Goal: Information Seeking & Learning: Learn about a topic

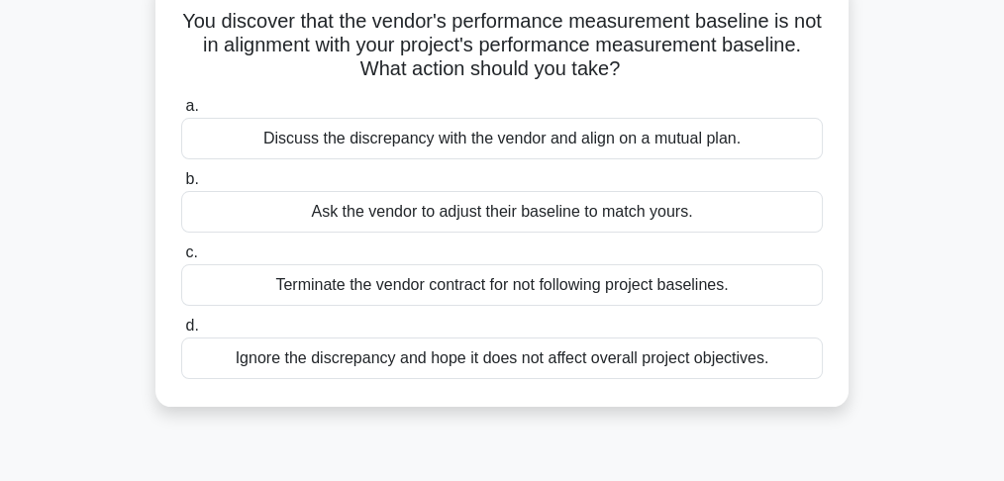
scroll to position [132, 0]
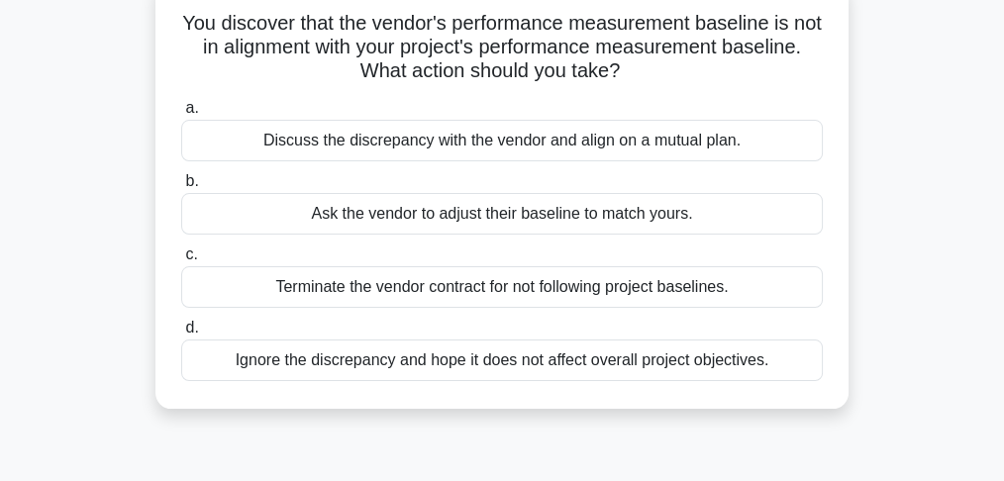
click at [652, 218] on div "Ask the vendor to adjust their baseline to match yours." at bounding box center [502, 214] width 642 height 42
click at [181, 188] on input "b. Ask the vendor to adjust their baseline to match yours." at bounding box center [181, 181] width 0 height 13
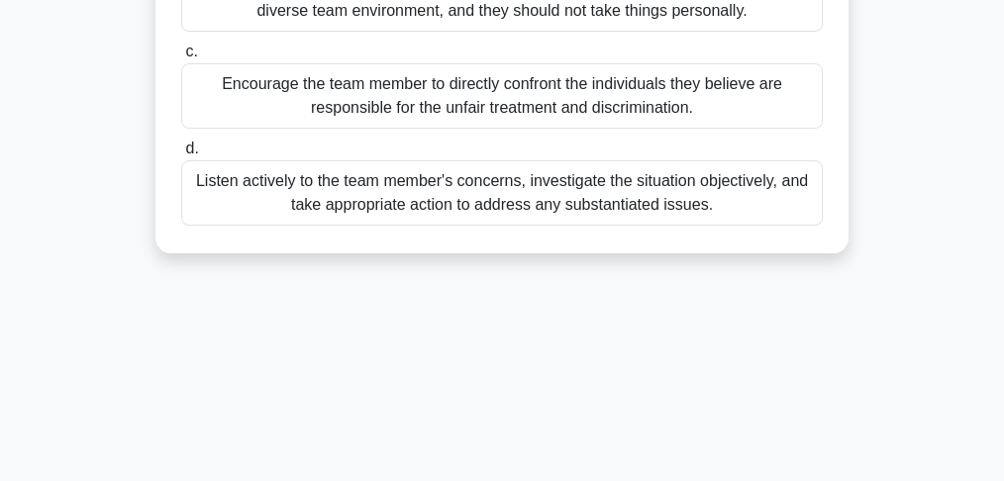
scroll to position [396, 0]
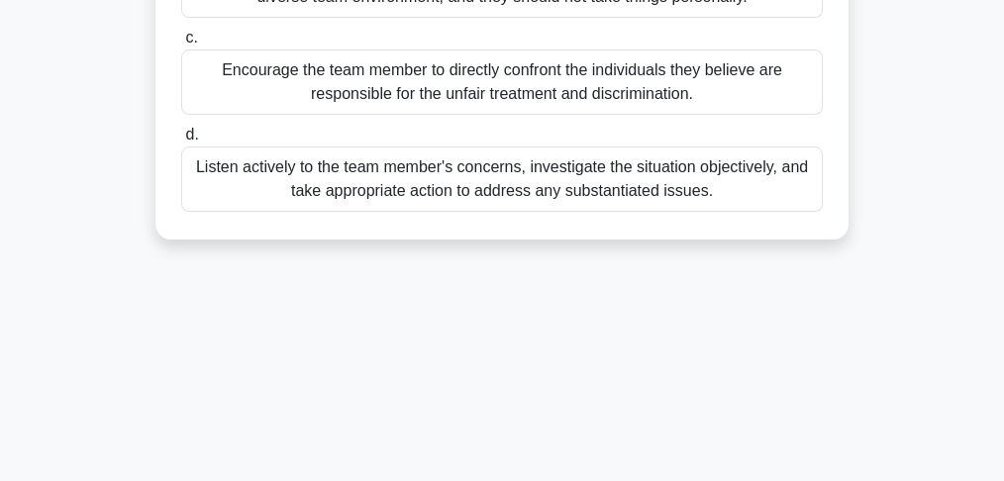
click at [605, 182] on div "Listen actively to the team member's concerns, investigate the situation object…" at bounding box center [502, 179] width 642 height 65
click at [181, 142] on input "d. Listen actively to the team member's concerns, investigate the situation obj…" at bounding box center [181, 135] width 0 height 13
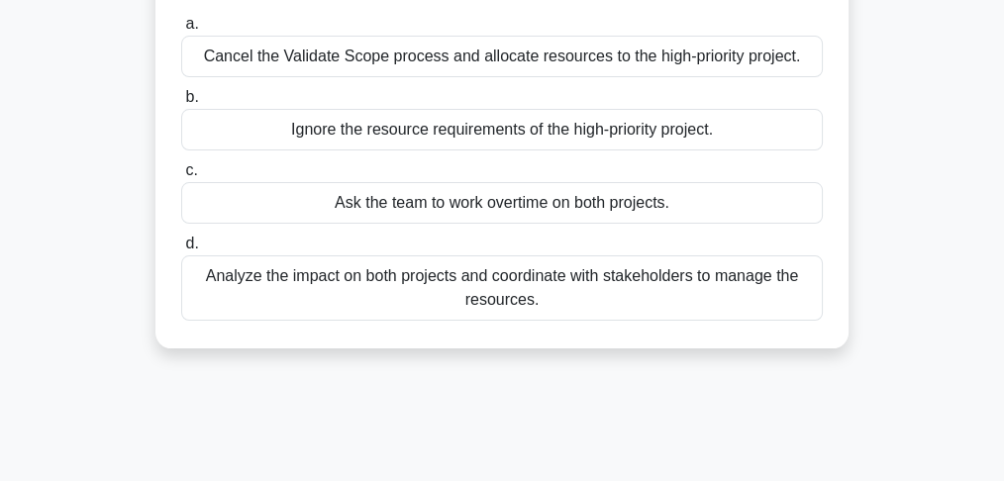
scroll to position [264, 0]
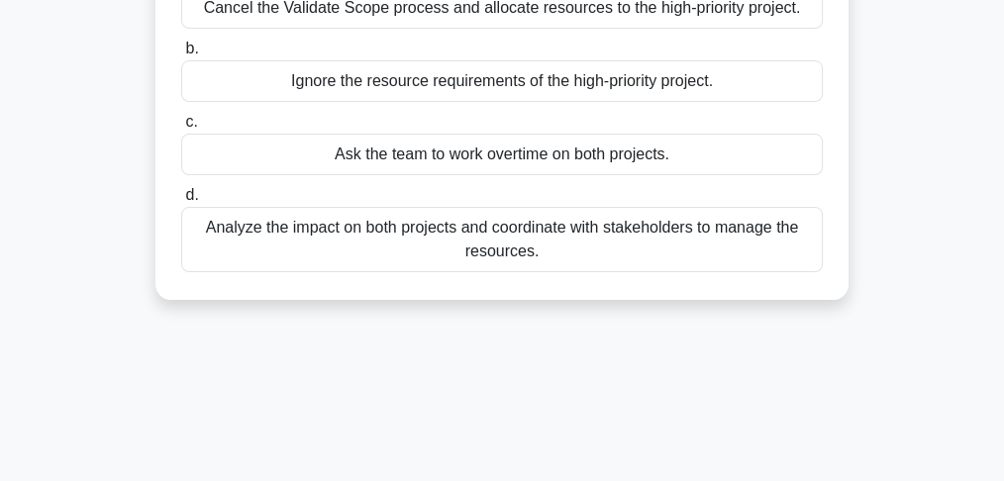
click at [352, 252] on div "Analyze the impact on both projects and coordinate with stakeholders to manage …" at bounding box center [502, 239] width 642 height 65
click at [181, 202] on input "d. Analyze the impact on both projects and coordinate with stakeholders to mana…" at bounding box center [181, 195] width 0 height 13
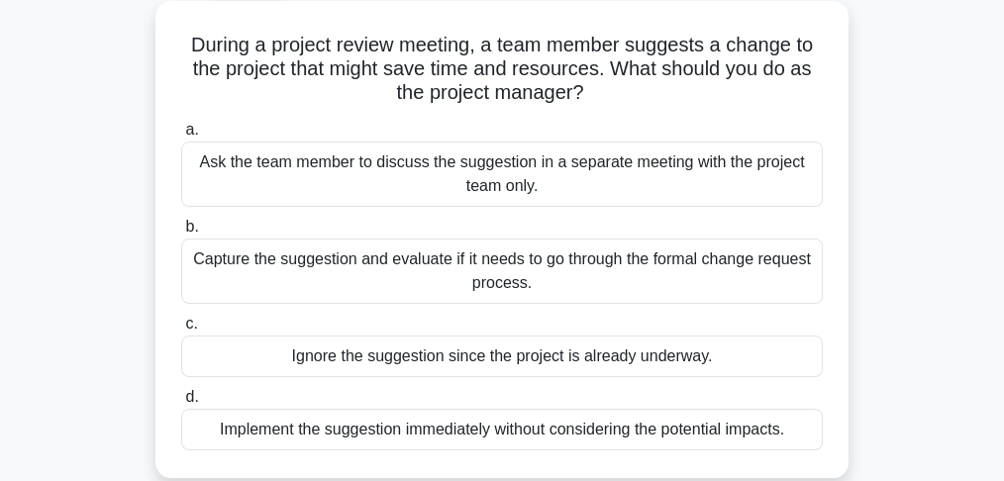
scroll to position [198, 0]
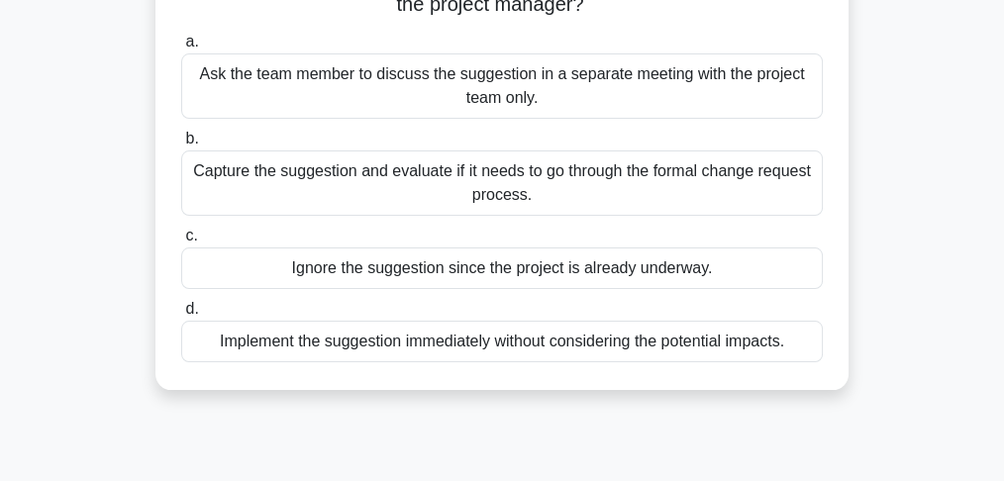
click at [374, 196] on div "Capture the suggestion and evaluate if it needs to go through the formal change…" at bounding box center [502, 183] width 642 height 65
click at [181, 146] on input "b. Capture the suggestion and evaluate if it needs to go through the formal cha…" at bounding box center [181, 139] width 0 height 13
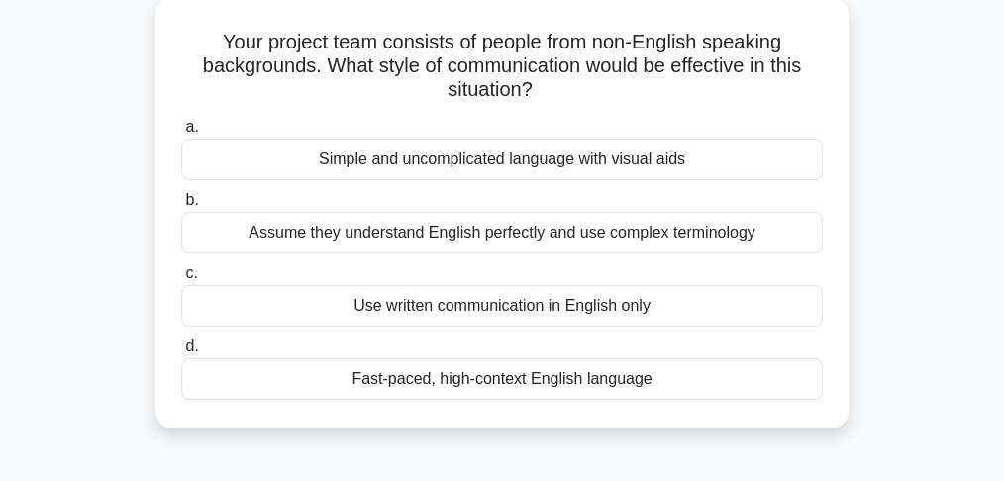
scroll to position [132, 0]
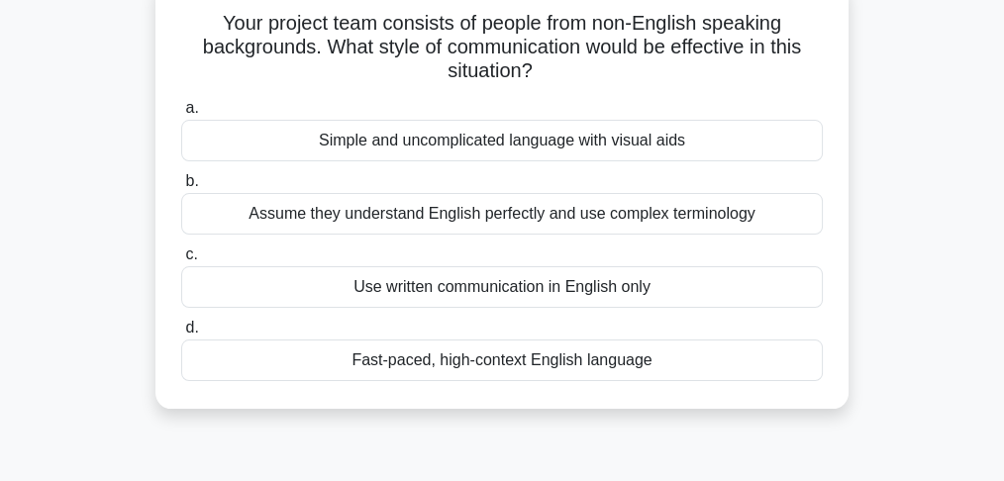
click at [298, 145] on div "Simple and uncomplicated language with visual aids" at bounding box center [502, 141] width 642 height 42
click at [181, 115] on input "a. Simple and uncomplicated language with visual aids" at bounding box center [181, 108] width 0 height 13
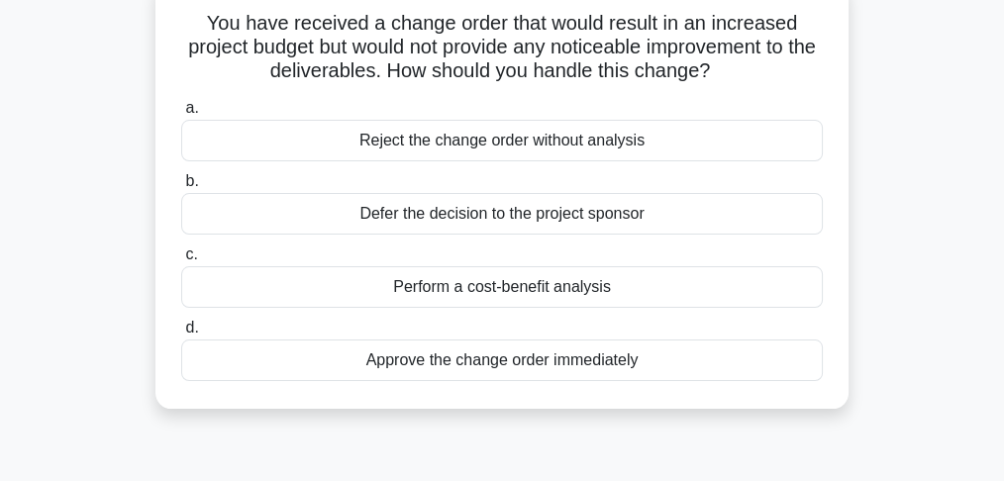
click at [413, 298] on div "Perform a cost-benefit analysis" at bounding box center [502, 287] width 642 height 42
click at [181, 261] on input "c. Perform a cost-benefit analysis" at bounding box center [181, 255] width 0 height 13
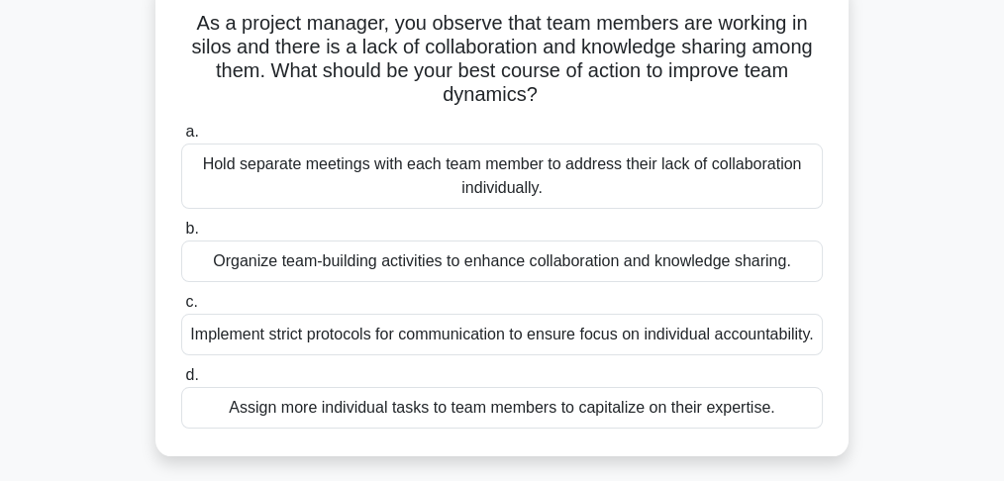
click at [412, 267] on div "Organize team-building activities to enhance collaboration and knowledge sharin…" at bounding box center [502, 262] width 642 height 42
click at [181, 236] on input "b. Organize team-building activities to enhance collaboration and knowledge sha…" at bounding box center [181, 229] width 0 height 13
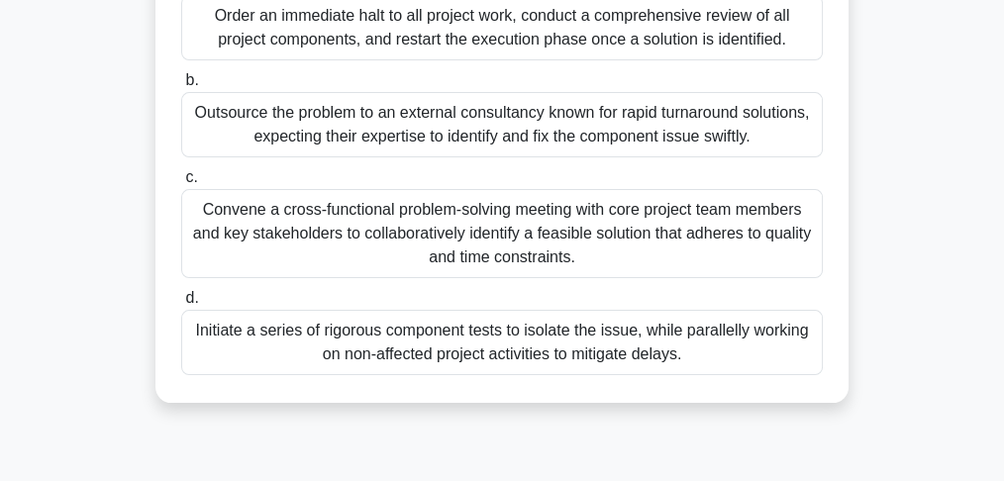
scroll to position [588, 0]
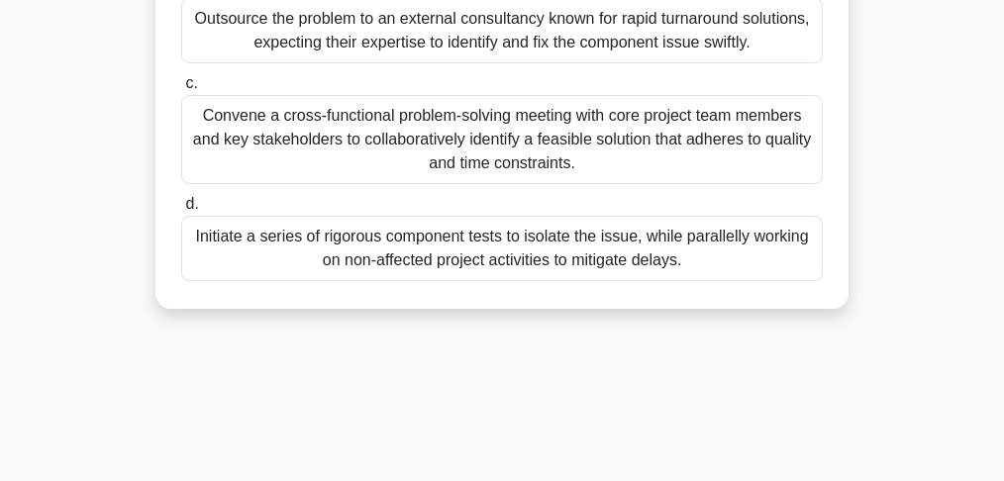
click at [310, 263] on div "Initiate a series of rigorous component tests to isolate the issue, while paral…" at bounding box center [502, 248] width 642 height 65
click at [181, 211] on input "d. Initiate a series of rigorous component tests to isolate the issue, while pa…" at bounding box center [181, 204] width 0 height 13
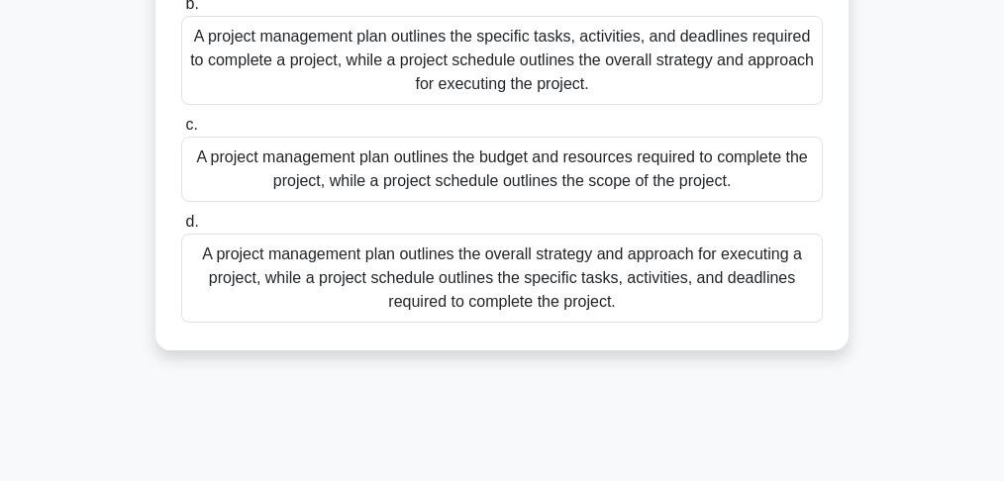
scroll to position [396, 0]
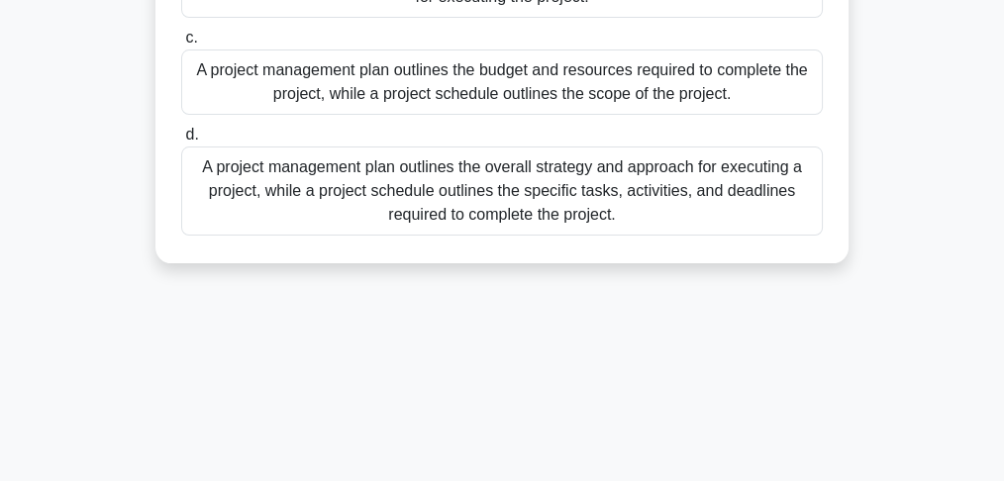
click at [303, 207] on div "A project management plan outlines the overall strategy and approach for execut…" at bounding box center [502, 191] width 642 height 89
click at [181, 142] on input "d. A project management plan outlines the overall strategy and approach for exe…" at bounding box center [181, 135] width 0 height 13
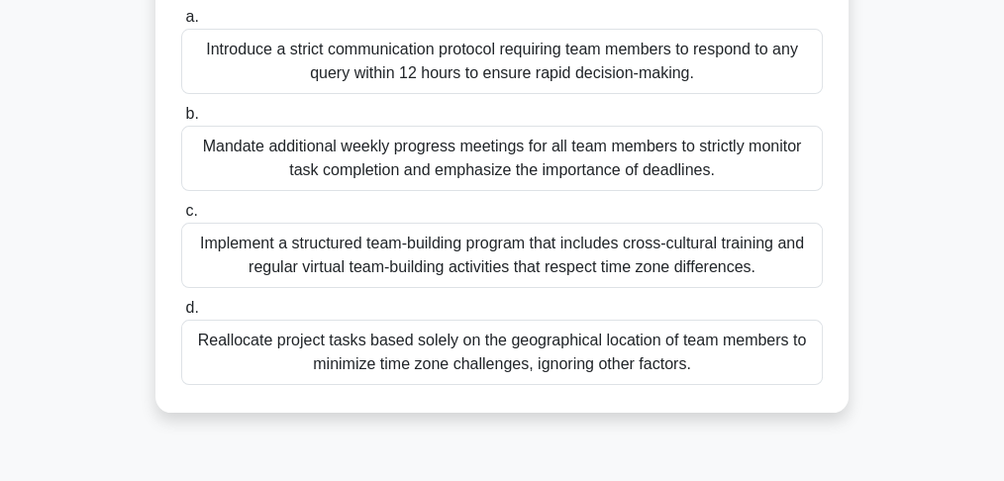
scroll to position [462, 0]
click at [577, 259] on div "Implement a structured team-building program that includes cross-cultural train…" at bounding box center [502, 254] width 642 height 65
click at [181, 217] on input "c. Implement a structured team-building program that includes cross-cultural tr…" at bounding box center [181, 210] width 0 height 13
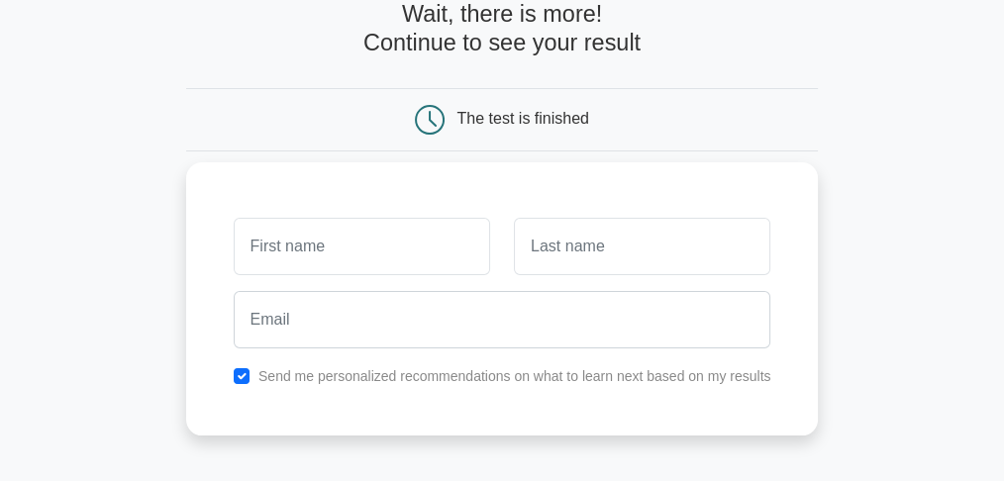
scroll to position [198, 0]
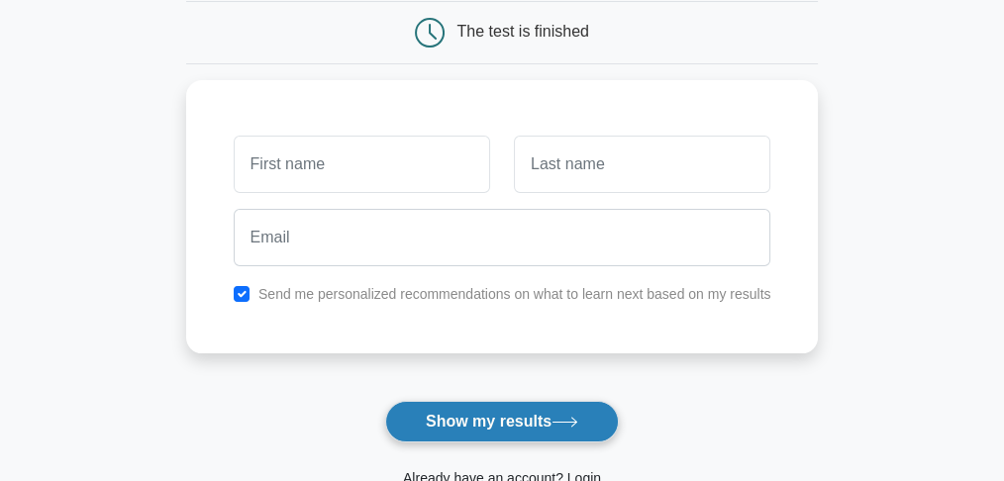
click at [552, 424] on button "Show my results" at bounding box center [502, 422] width 234 height 42
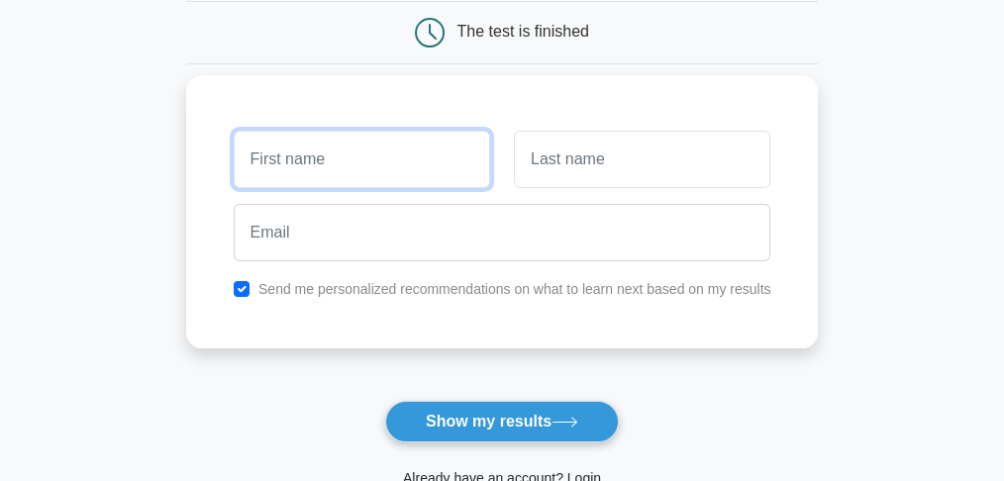
click at [432, 164] on input "text" at bounding box center [362, 159] width 257 height 57
type input "Tatev"
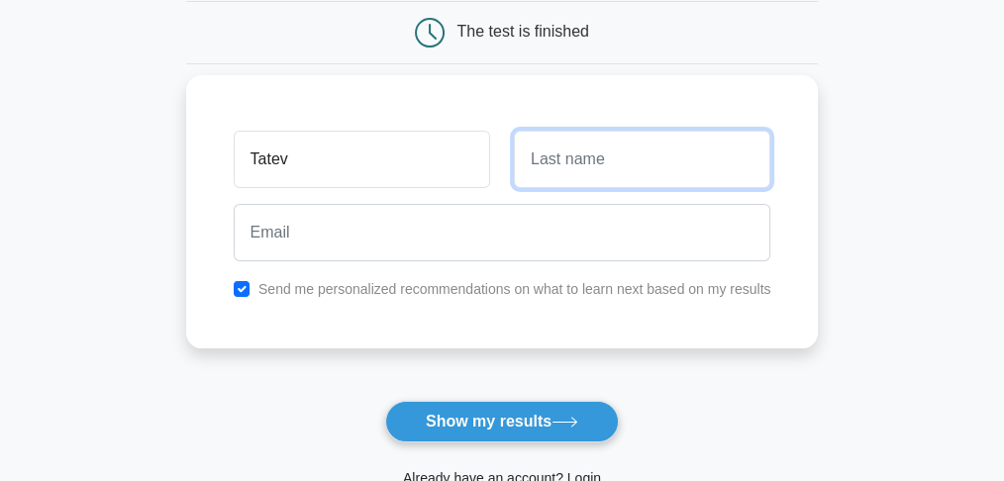
click at [566, 164] on input "text" at bounding box center [642, 159] width 257 height 57
type input "[PERSON_NAME]"
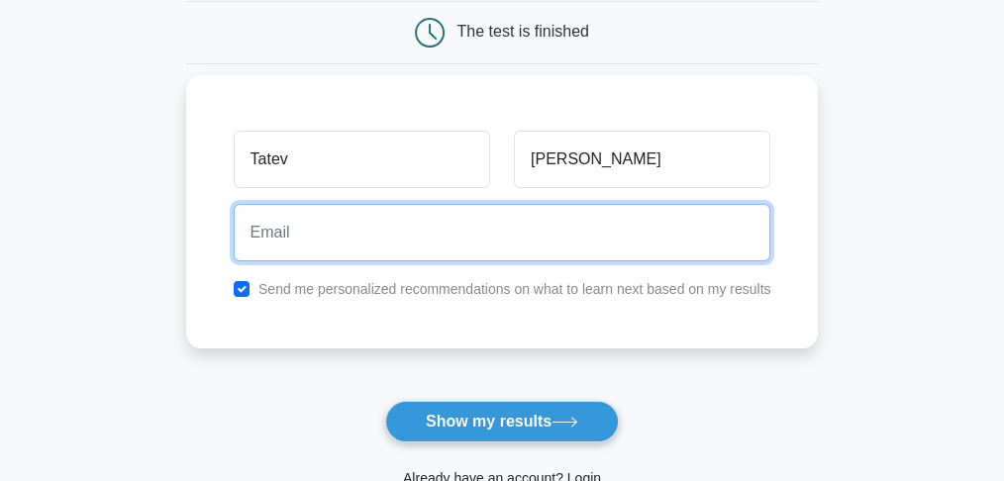
click at [432, 247] on input "email" at bounding box center [503, 232] width 538 height 57
type input "[EMAIL_ADDRESS][DOMAIN_NAME]"
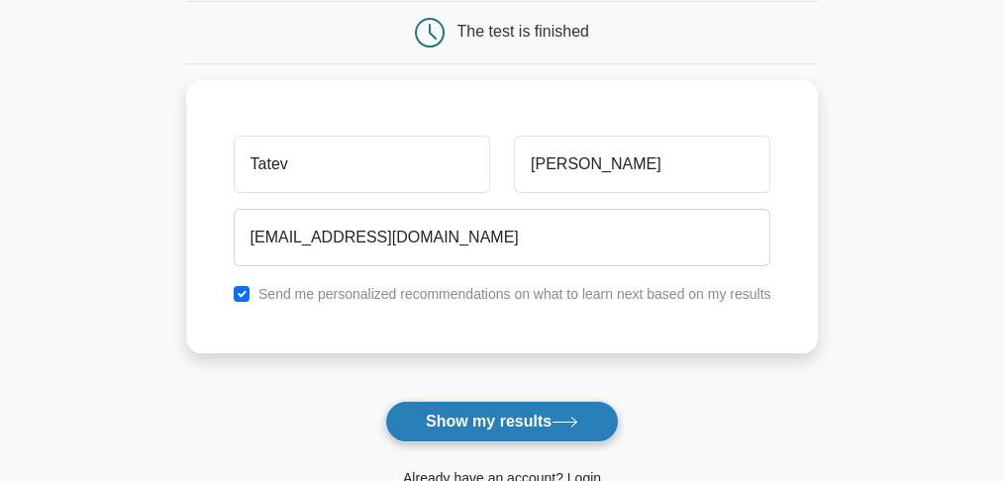
click at [432, 421] on button "Show my results" at bounding box center [502, 422] width 234 height 42
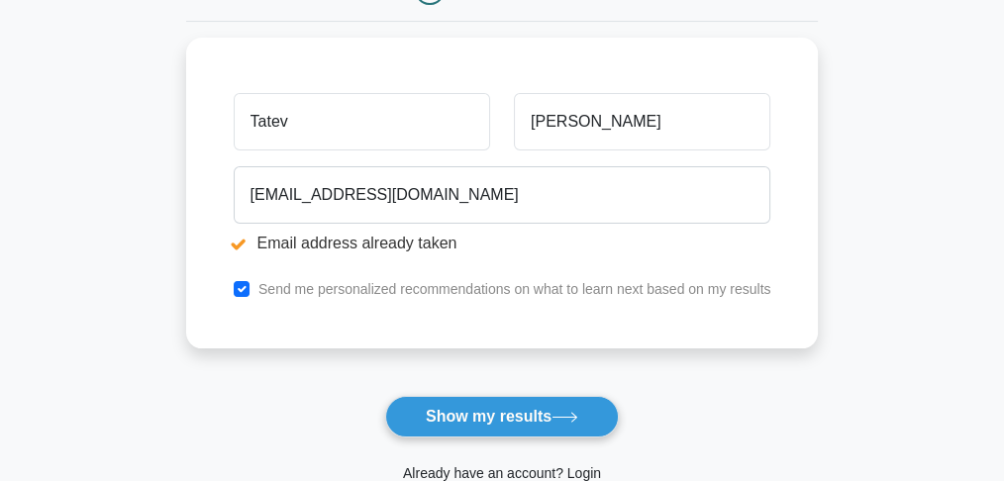
scroll to position [396, 0]
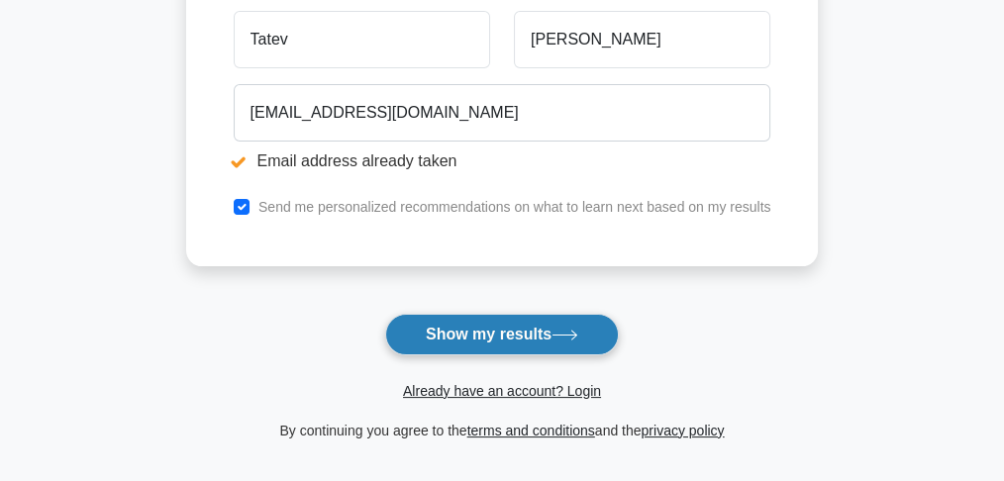
click at [522, 335] on button "Show my results" at bounding box center [502, 335] width 234 height 42
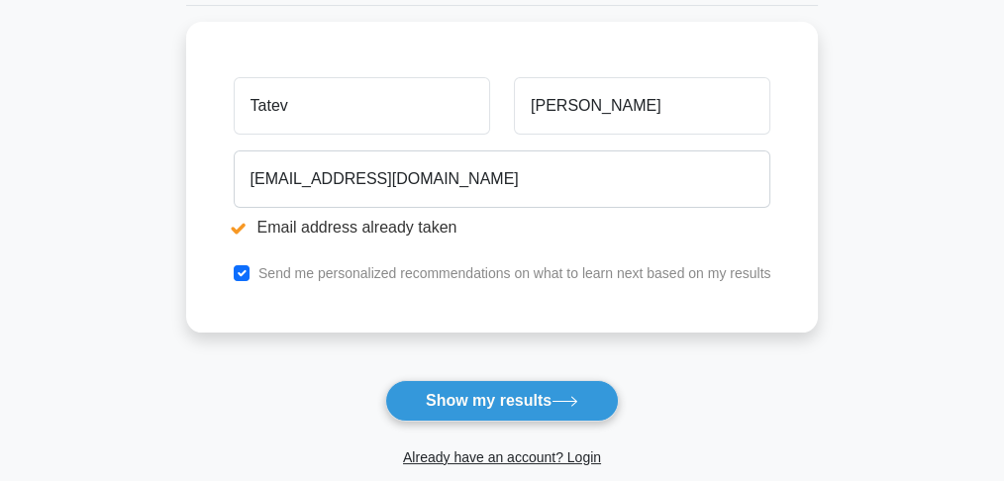
scroll to position [528, 0]
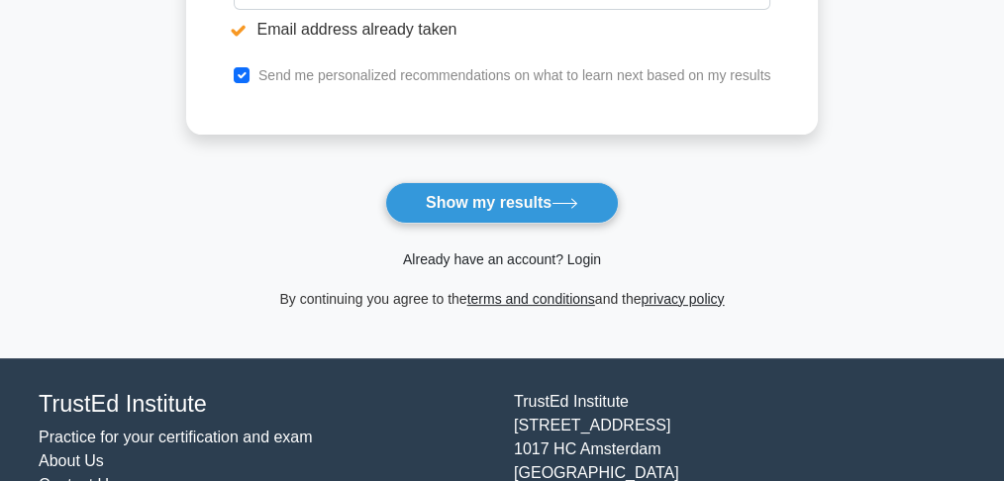
click at [467, 257] on link "Already have an account? Login" at bounding box center [502, 260] width 198 height 16
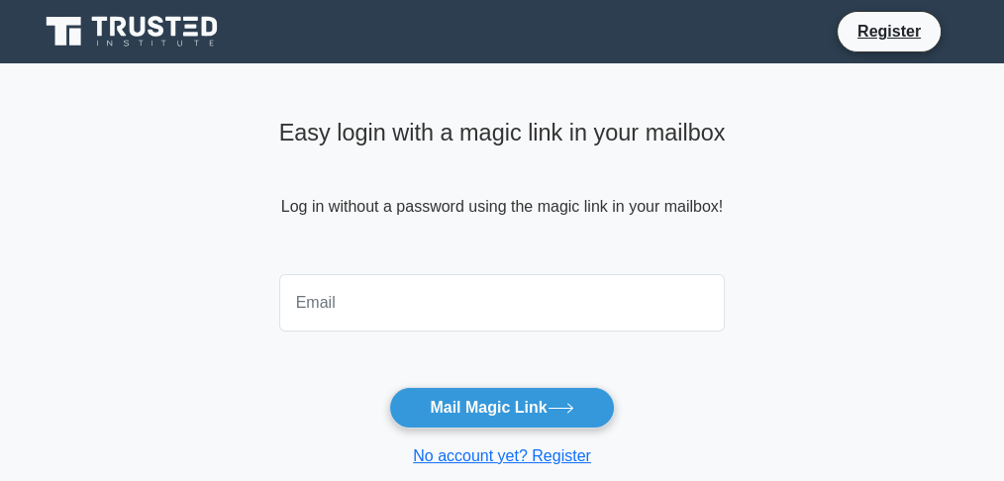
click at [420, 305] on input "email" at bounding box center [502, 302] width 447 height 57
type input "tatev_harutyunyan@yahoo.com"
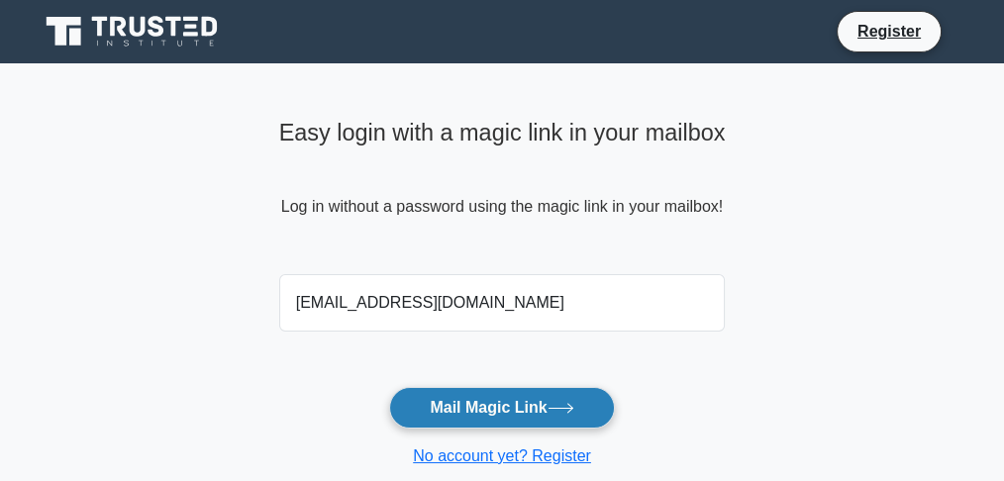
click at [445, 411] on button "Mail Magic Link" at bounding box center [501, 408] width 225 height 42
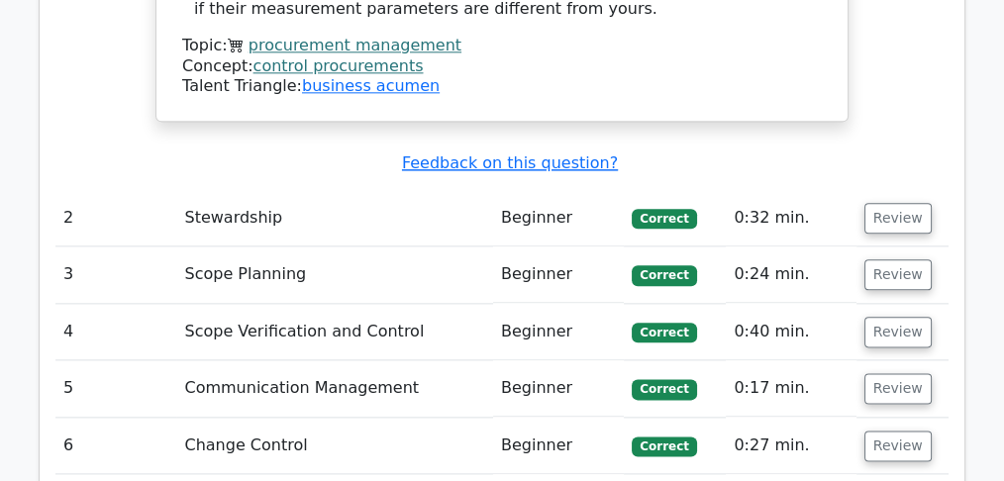
scroll to position [2640, 0]
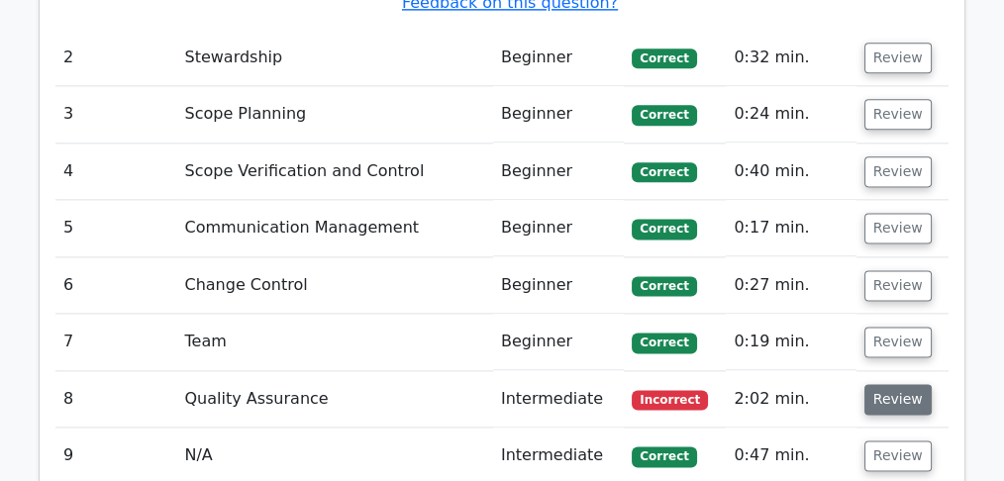
click at [889, 384] on button "Review" at bounding box center [898, 399] width 67 height 31
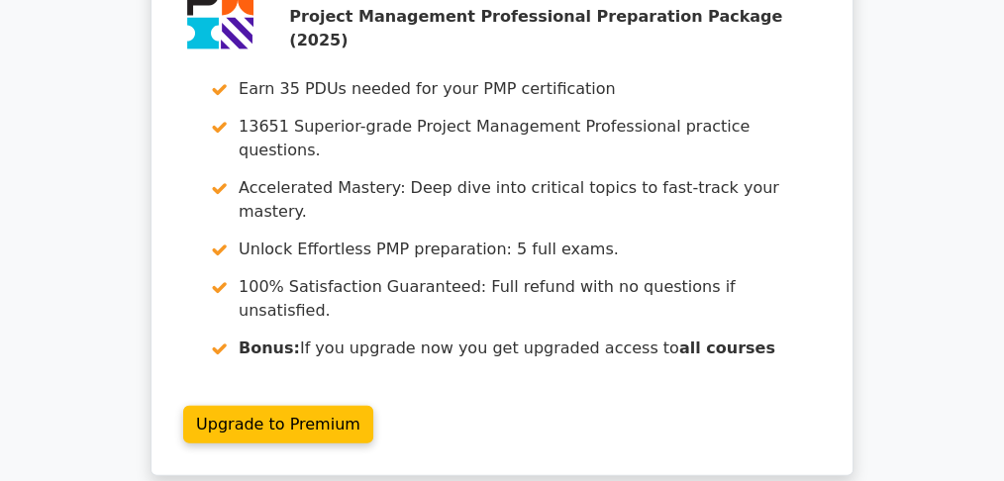
scroll to position [4819, 0]
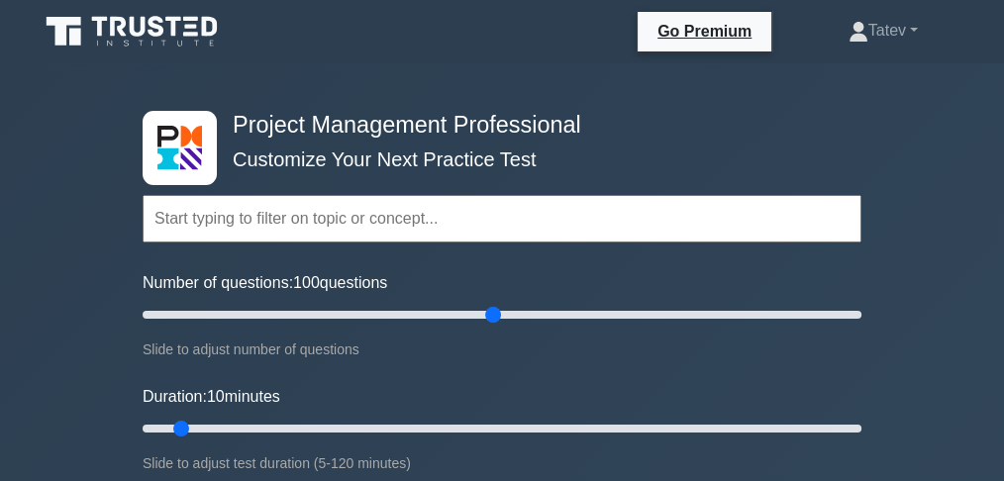
drag, startPoint x: 168, startPoint y: 312, endPoint x: 499, endPoint y: 328, distance: 331.2
type input "100"
click at [499, 327] on input "Number of questions: 100 questions" at bounding box center [502, 315] width 719 height 24
drag, startPoint x: 181, startPoint y: 420, endPoint x: 870, endPoint y: 434, distance: 688.5
type input "120"
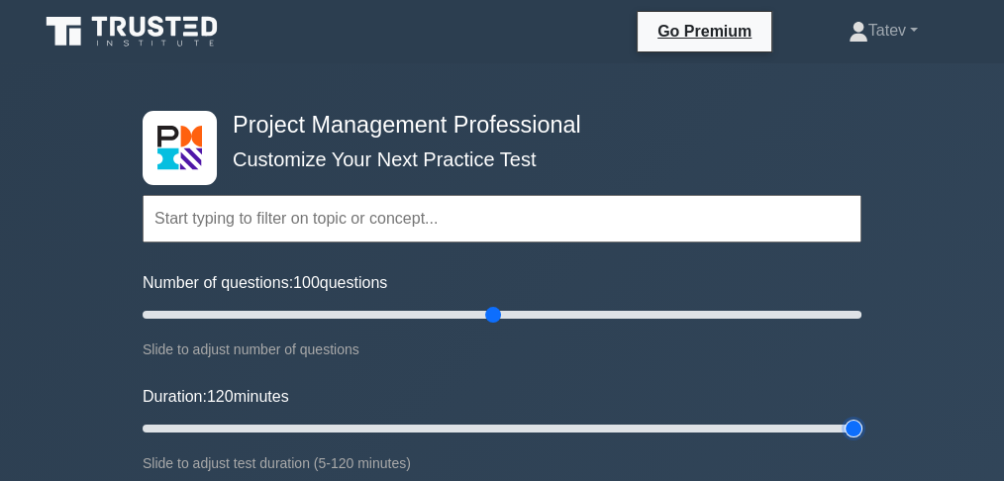
click at [862, 434] on input "Duration: 120 minutes" at bounding box center [502, 429] width 719 height 24
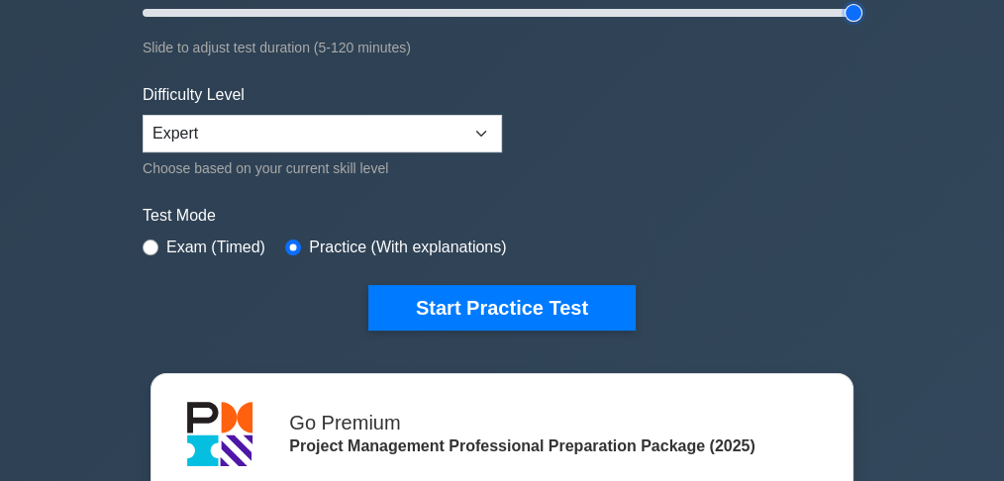
scroll to position [462, 0]
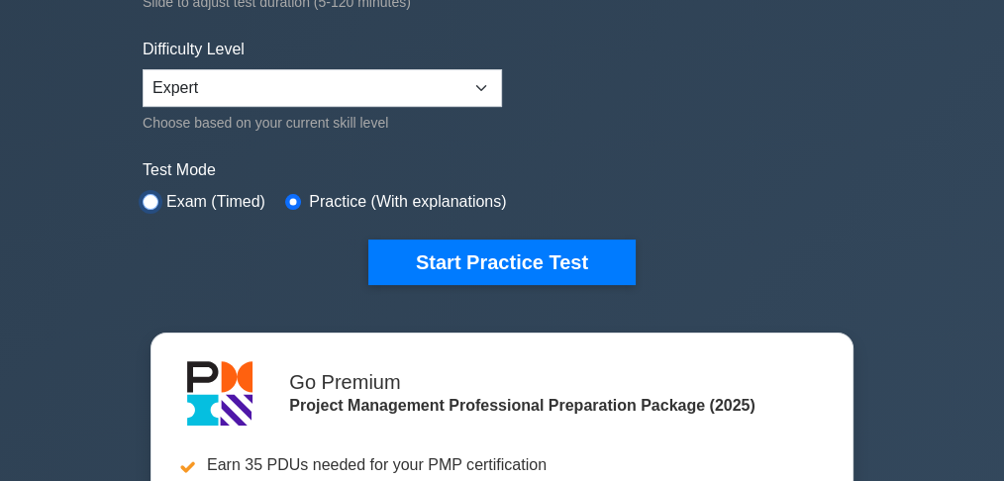
click at [147, 197] on input "radio" at bounding box center [151, 202] width 16 height 16
radio input "true"
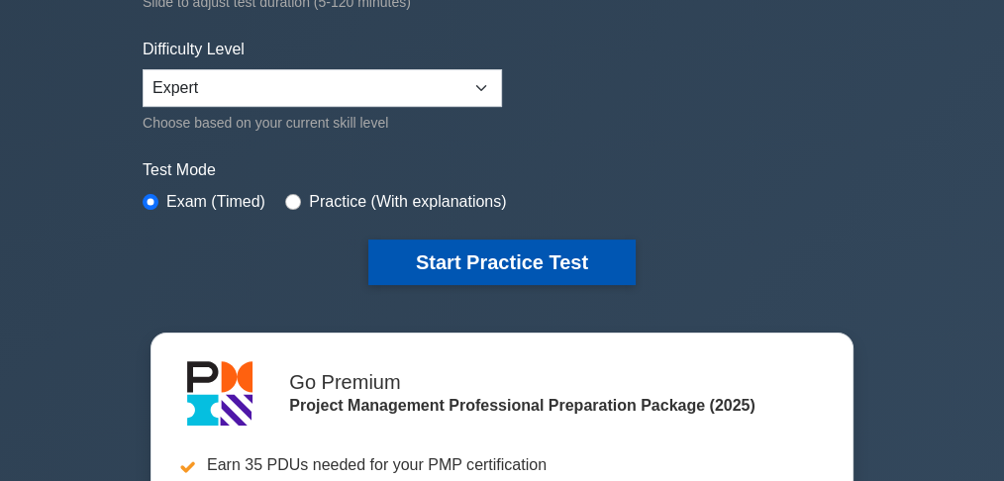
click at [504, 268] on button "Start Practice Test" at bounding box center [501, 263] width 267 height 46
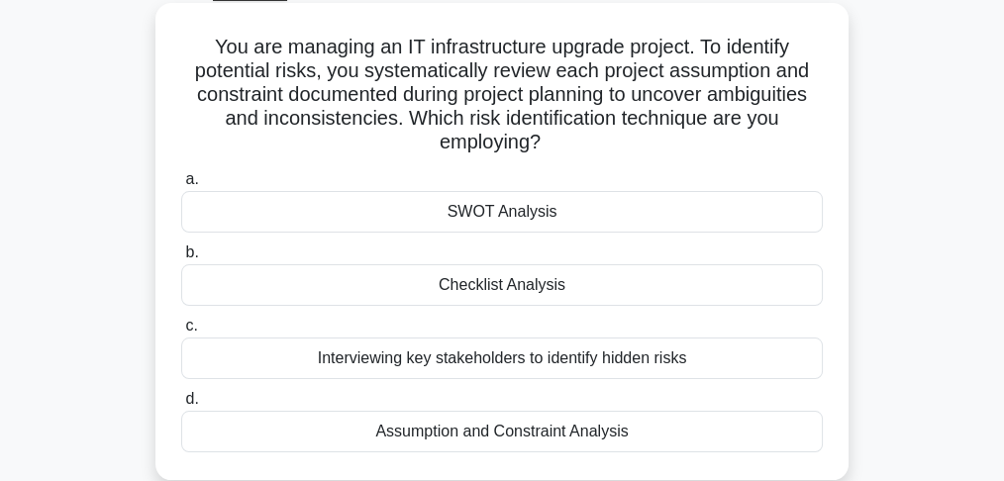
scroll to position [132, 0]
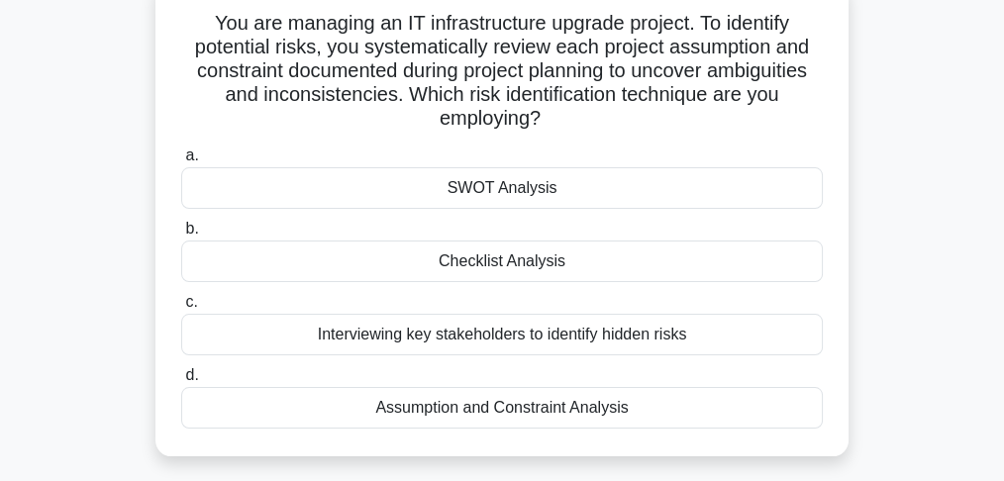
click at [405, 412] on div "Assumption and Constraint Analysis" at bounding box center [502, 408] width 642 height 42
click at [181, 382] on input "d. Assumption and Constraint Analysis" at bounding box center [181, 375] width 0 height 13
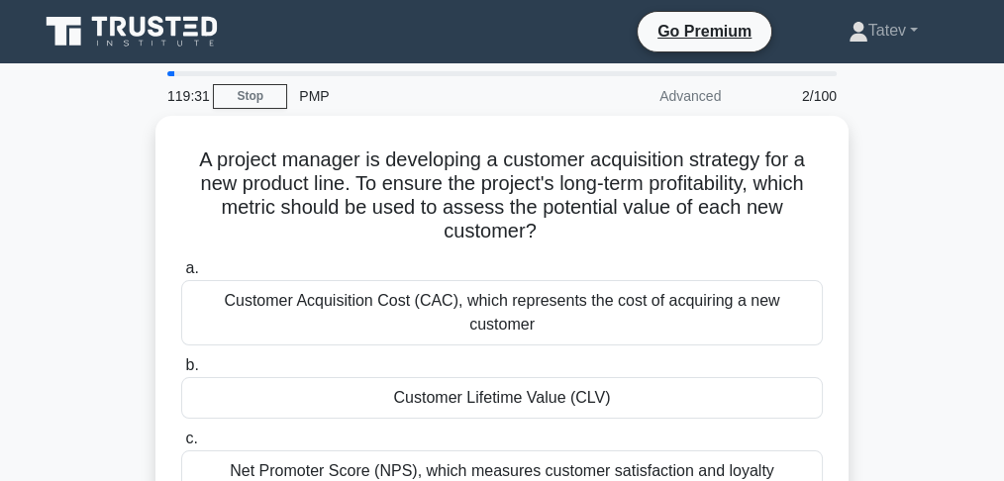
scroll to position [0, 0]
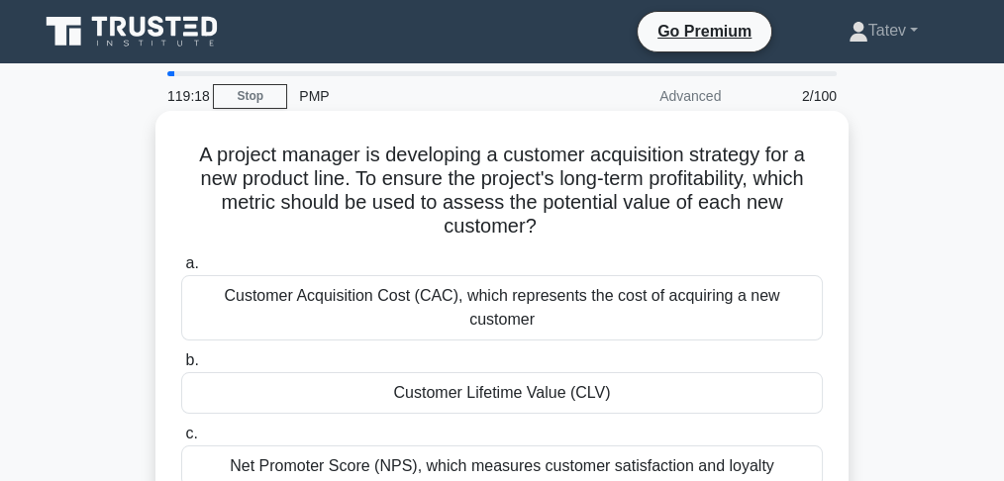
drag, startPoint x: 562, startPoint y: 184, endPoint x: 575, endPoint y: 178, distance: 15.1
click at [568, 182] on h5 "A project manager is developing a customer acquisition strategy for a new produ…" at bounding box center [502, 191] width 646 height 97
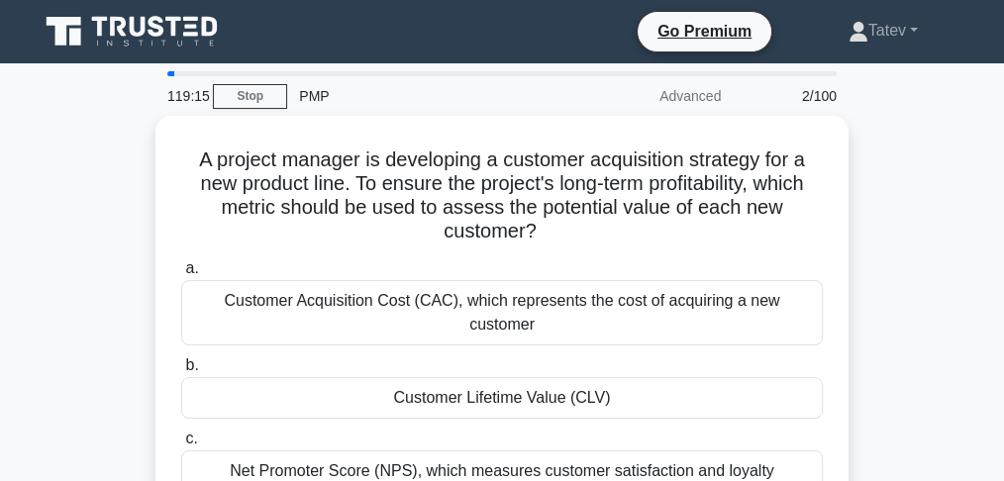
click at [884, 197] on div "A project manager is developing a customer acquisition strategy for a new produ…" at bounding box center [502, 378] width 951 height 525
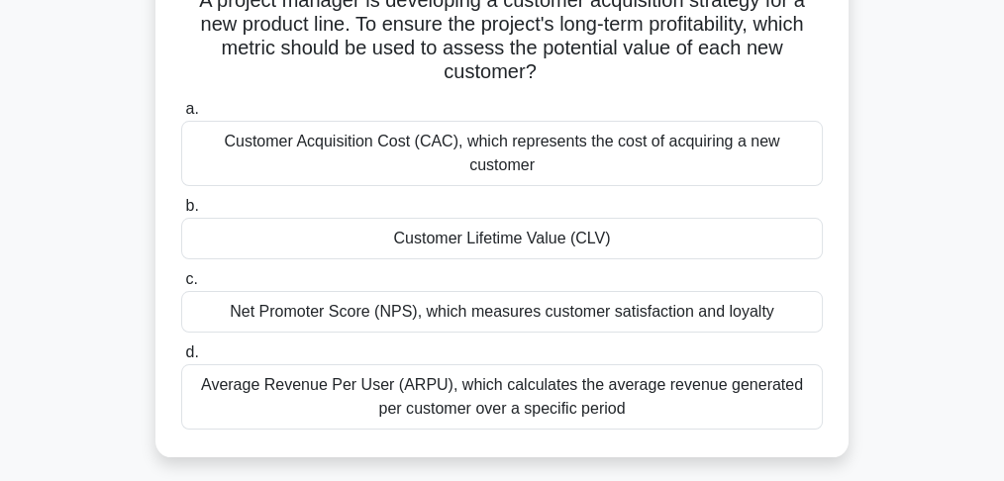
scroll to position [198, 0]
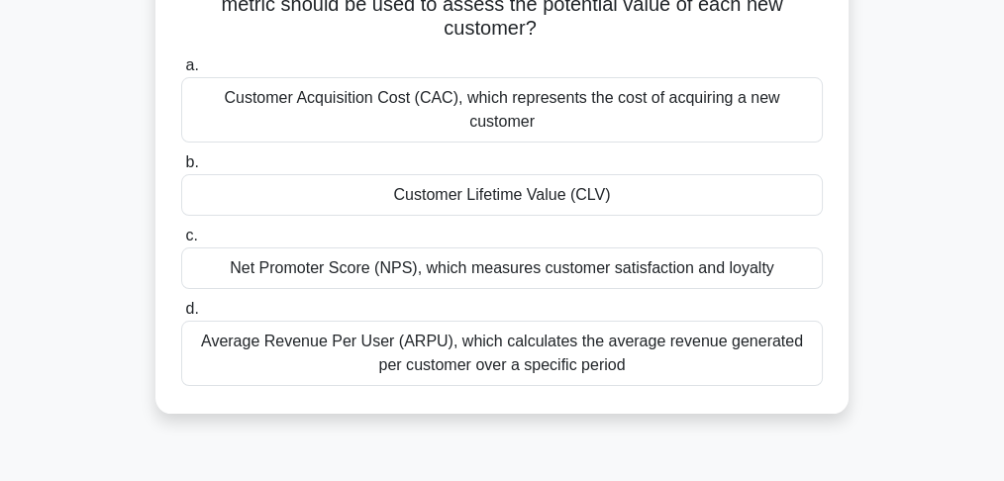
click at [700, 174] on div "Customer Lifetime Value (CLV)" at bounding box center [502, 195] width 642 height 42
click at [181, 169] on input "b. Customer Lifetime Value (CLV)" at bounding box center [181, 162] width 0 height 13
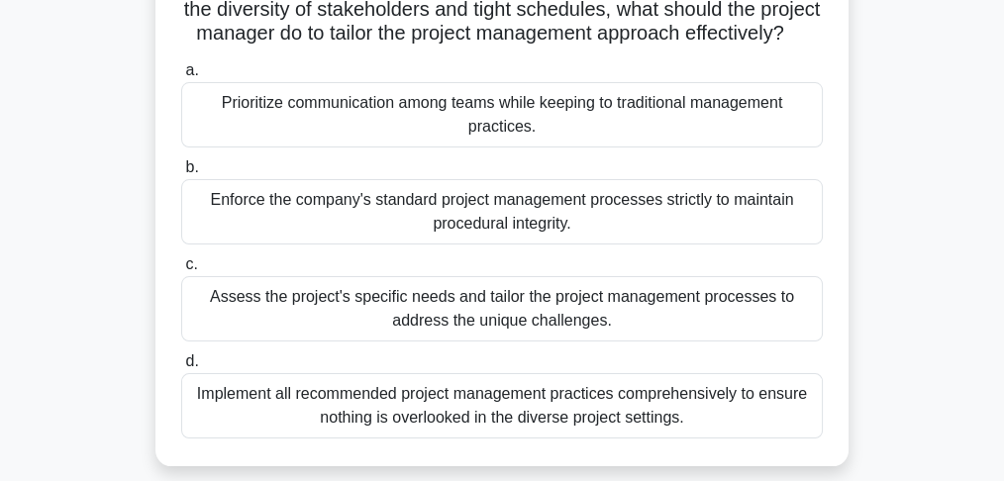
scroll to position [396, 0]
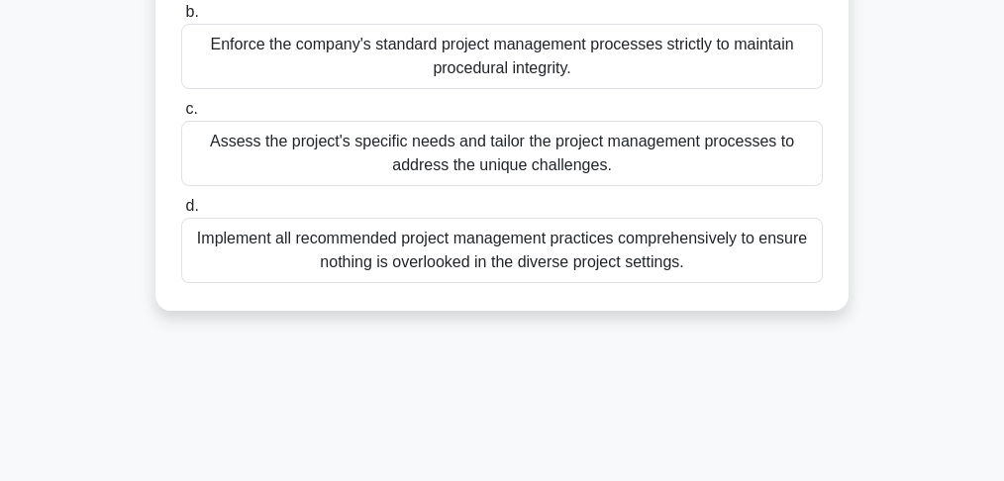
click at [413, 186] on div "Assess the project's specific needs and tailor the project management processes…" at bounding box center [502, 153] width 642 height 65
click at [181, 116] on input "c. Assess the project's specific needs and tailor the project management proces…" at bounding box center [181, 109] width 0 height 13
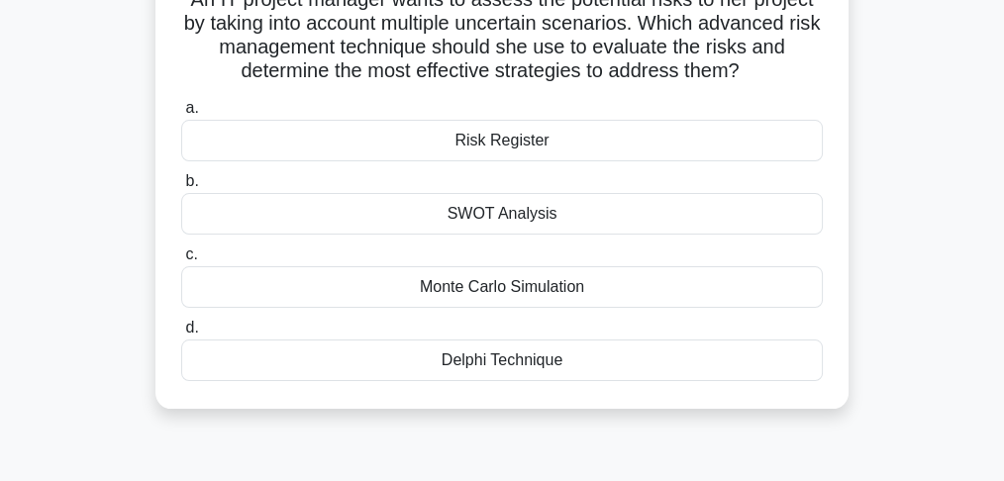
scroll to position [198, 0]
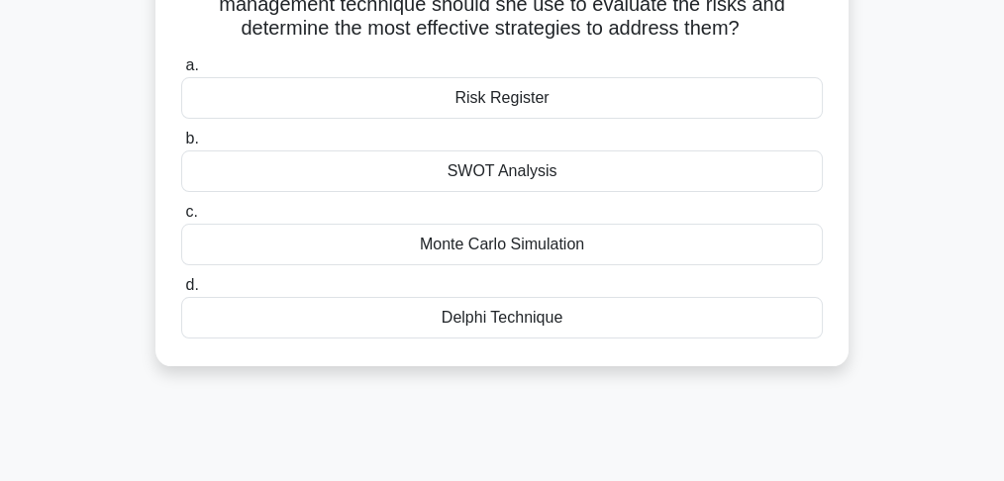
click at [458, 252] on div "Monte Carlo Simulation" at bounding box center [502, 245] width 642 height 42
click at [181, 219] on input "c. Monte Carlo Simulation" at bounding box center [181, 212] width 0 height 13
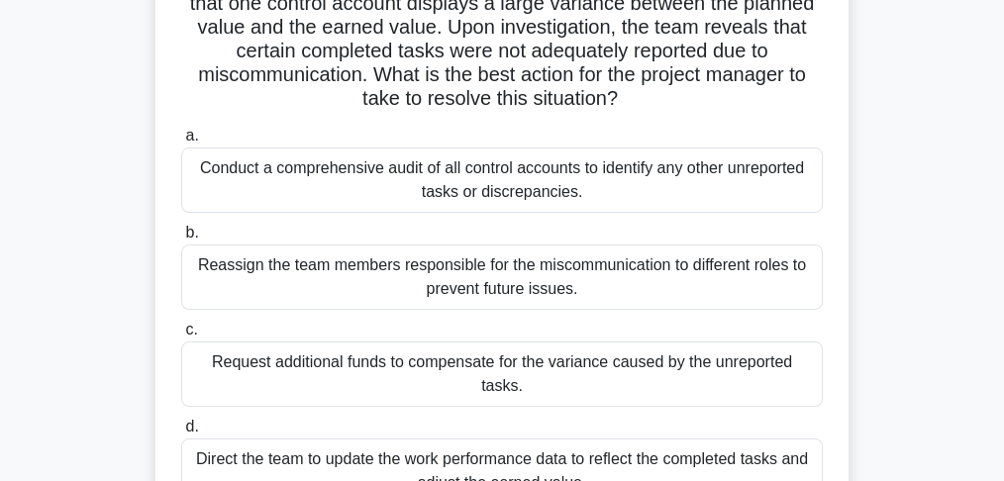
scroll to position [263, 0]
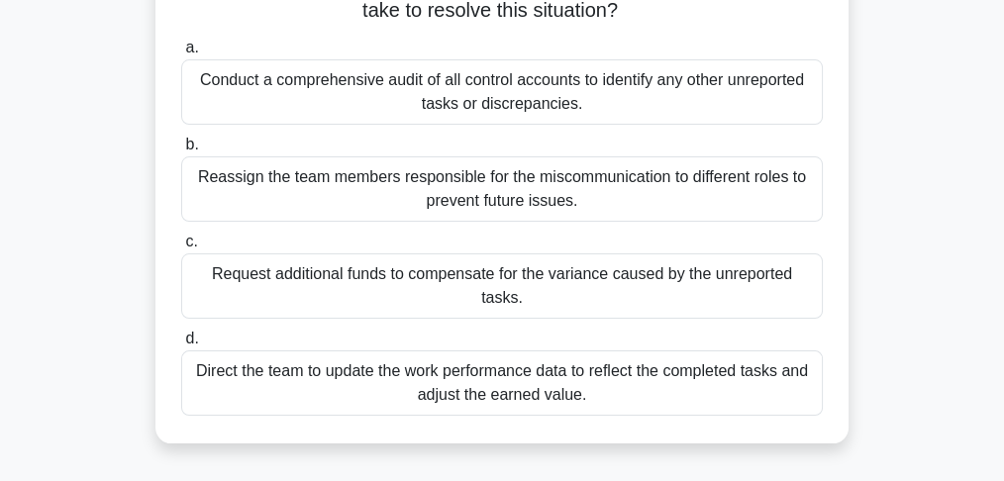
click at [219, 368] on div "Direct the team to update the work performance data to reflect the completed ta…" at bounding box center [502, 383] width 642 height 65
click at [181, 346] on input "d. Direct the team to update the work performance data to reflect the completed…" at bounding box center [181, 339] width 0 height 13
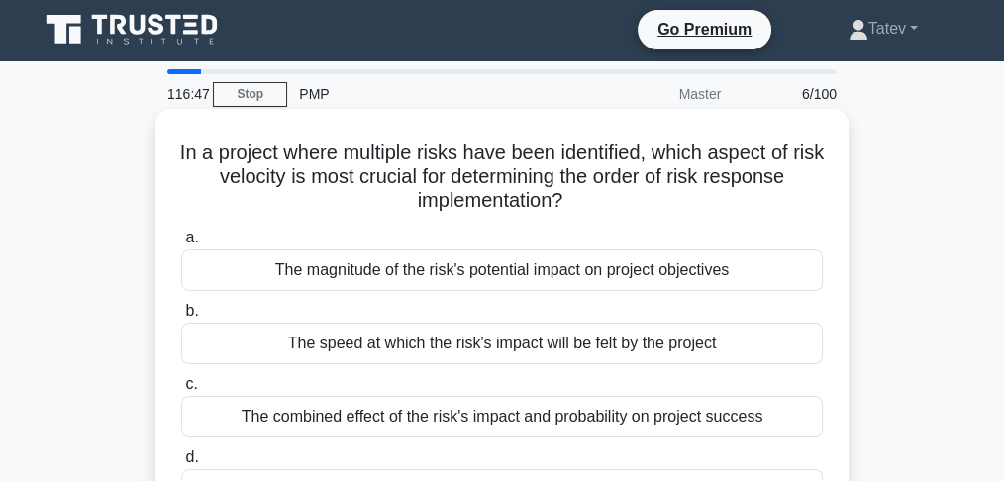
scroll to position [0, 0]
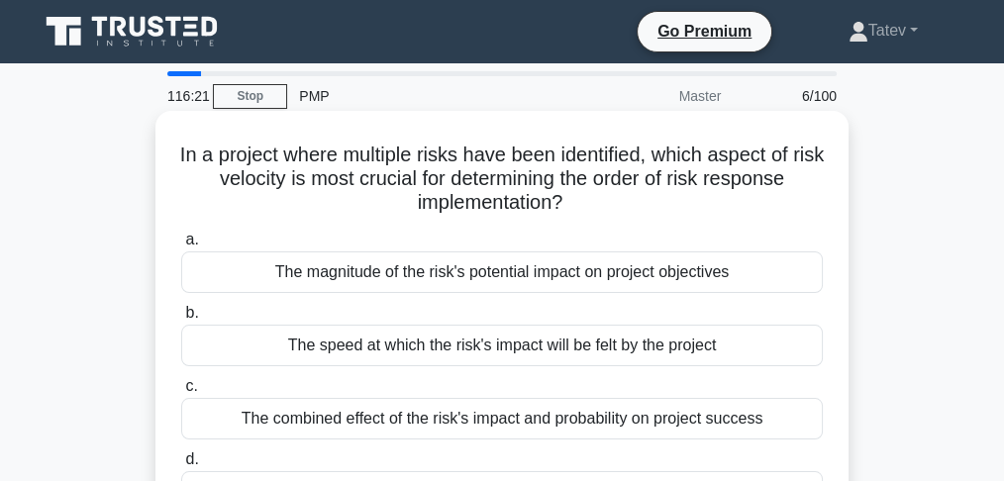
click at [270, 351] on div "The speed at which the risk's impact will be felt by the project" at bounding box center [502, 346] width 642 height 42
click at [181, 320] on input "b. The speed at which the risk's impact will be felt by the project" at bounding box center [181, 313] width 0 height 13
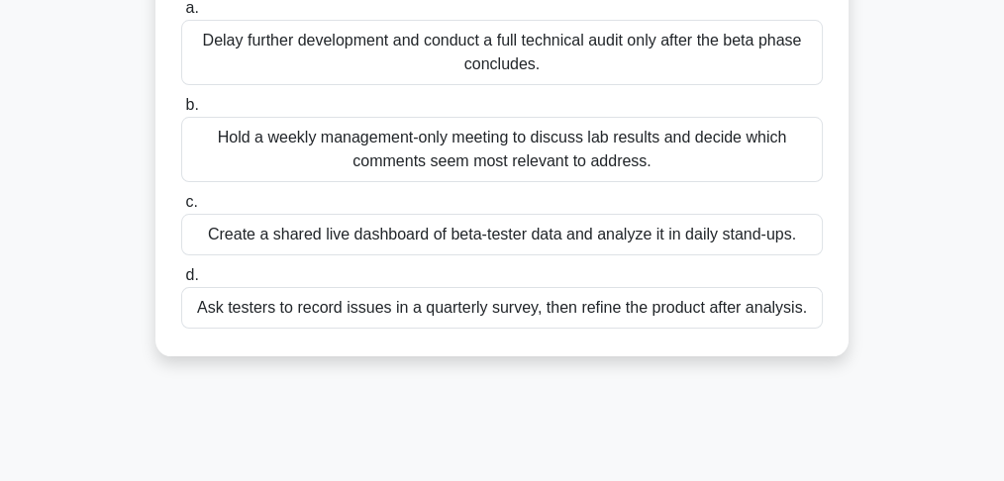
scroll to position [330, 0]
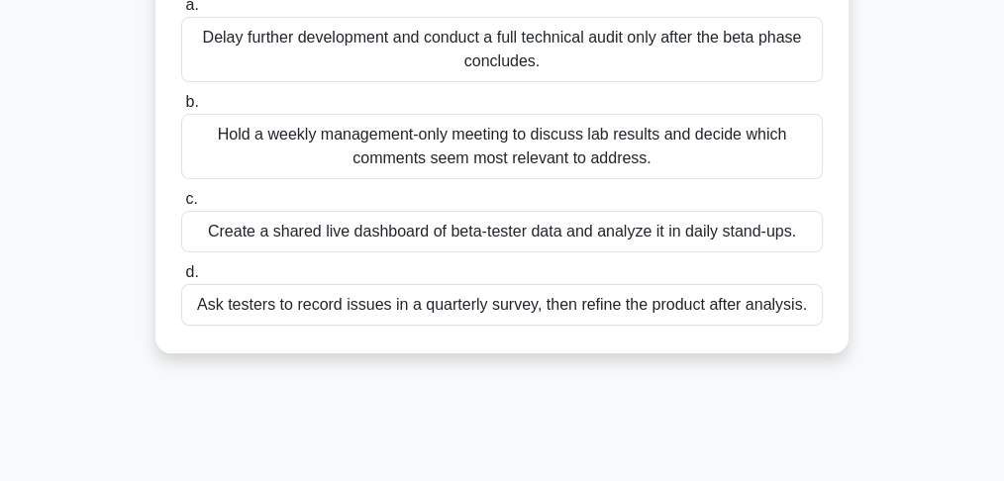
click at [252, 255] on div "a. Delay further development and conduct a full technical audit only after the …" at bounding box center [502, 159] width 666 height 341
click at [222, 236] on div "Create a shared live dashboard of beta-tester data and analyze it in daily stan…" at bounding box center [502, 232] width 642 height 42
click at [181, 206] on input "c. Create a shared live dashboard of beta-tester data and analyze it in daily s…" at bounding box center [181, 199] width 0 height 13
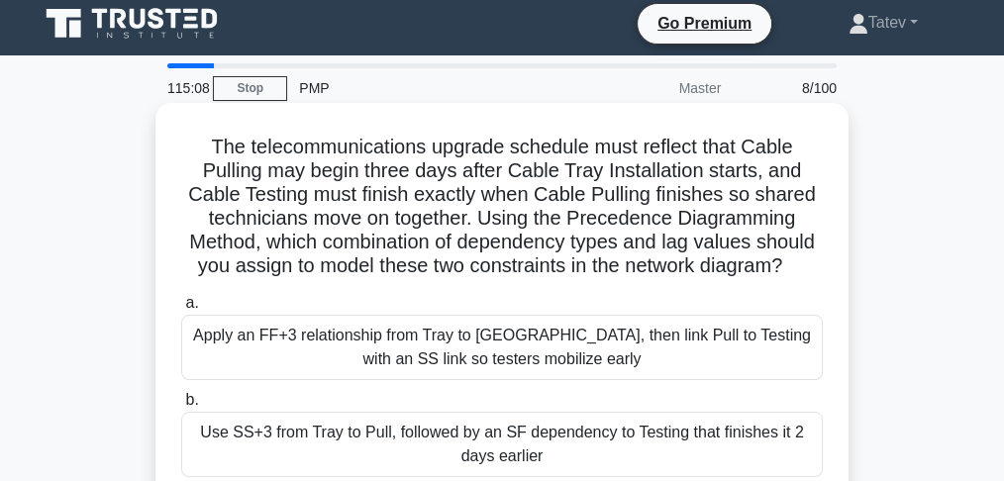
scroll to position [0, 0]
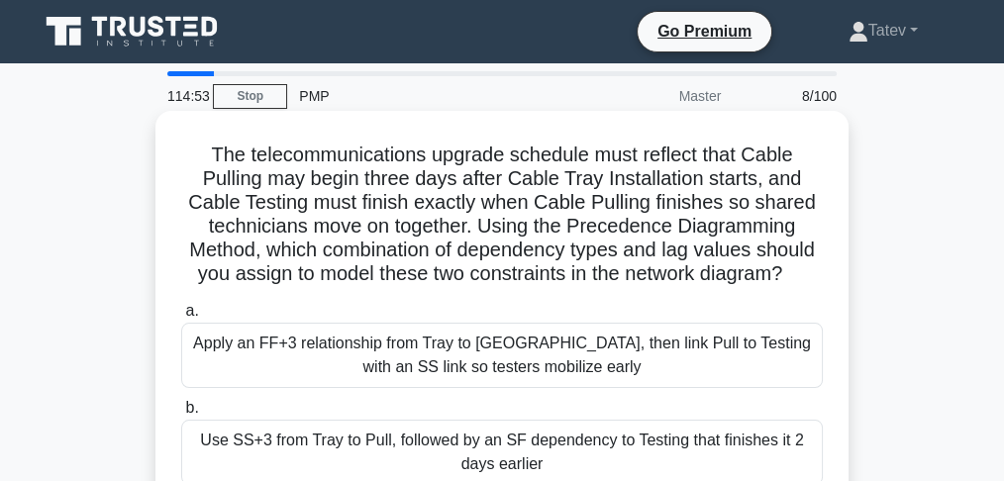
drag, startPoint x: 741, startPoint y: 448, endPoint x: 767, endPoint y: 460, distance: 28.4
click at [767, 460] on div "Use SS+3 from Tray to Pull, followed by an SF dependency to Testing that finish…" at bounding box center [502, 452] width 642 height 65
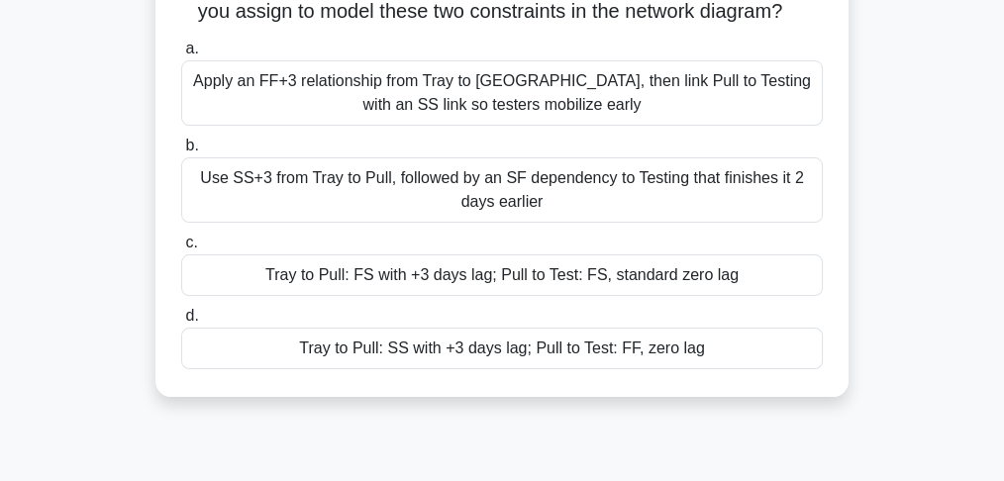
scroll to position [263, 0]
click at [524, 351] on div "Tray to Pull: SS with +3 days lag; Pull to Test: FF, zero lag" at bounding box center [502, 348] width 642 height 42
click at [181, 322] on input "d. Tray to Pull: SS with +3 days lag; Pull to Test: FF, zero lag" at bounding box center [181, 315] width 0 height 13
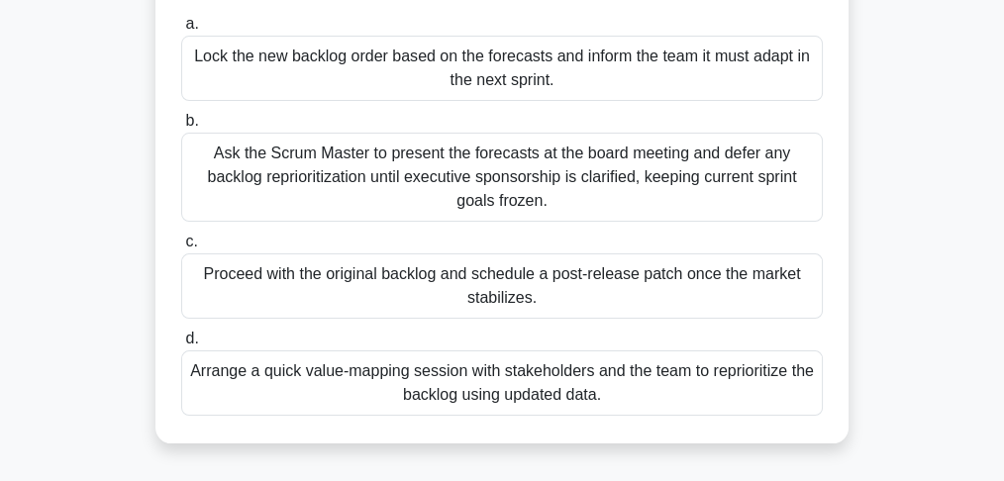
scroll to position [330, 0]
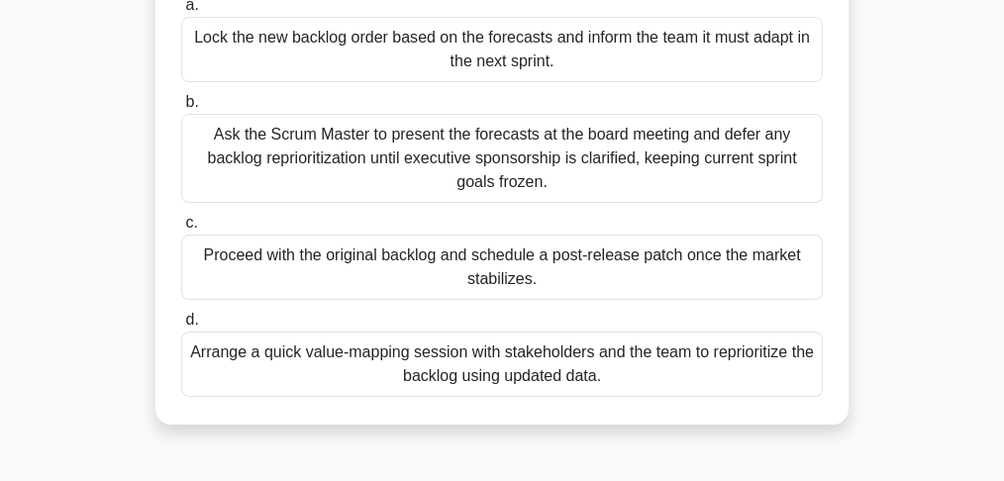
click at [474, 380] on div "Arrange a quick value-mapping session with stakeholders and the team to reprior…" at bounding box center [502, 364] width 642 height 65
click at [181, 327] on input "d. Arrange a quick value-mapping session with stakeholders and the team to repr…" at bounding box center [181, 320] width 0 height 13
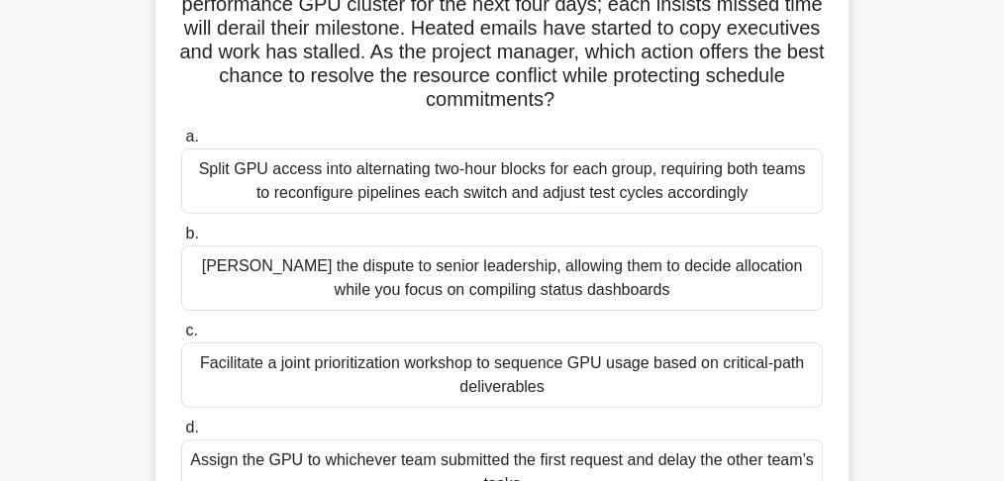
scroll to position [263, 0]
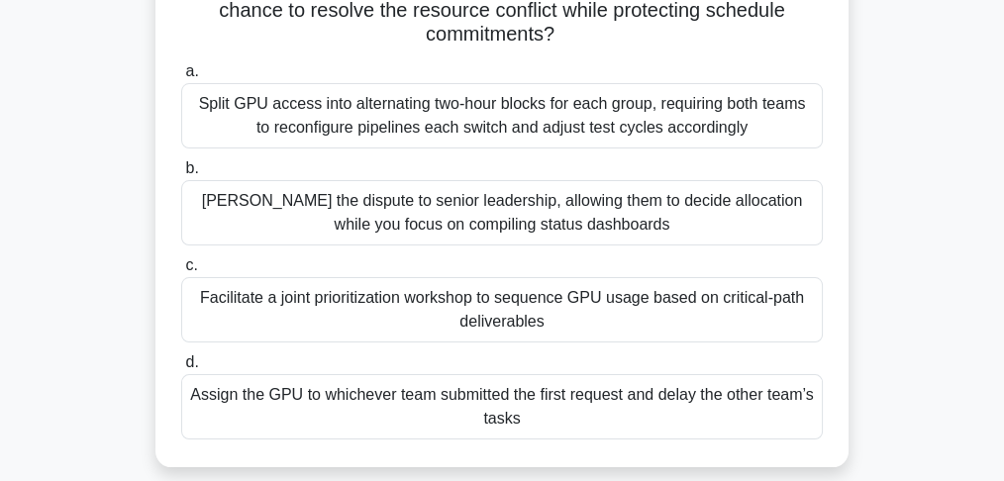
click at [490, 330] on div "Facilitate a joint prioritization workshop to sequence GPU usage based on criti…" at bounding box center [502, 309] width 642 height 65
click at [181, 272] on input "c. Facilitate a joint prioritization workshop to sequence GPU usage based on cr…" at bounding box center [181, 265] width 0 height 13
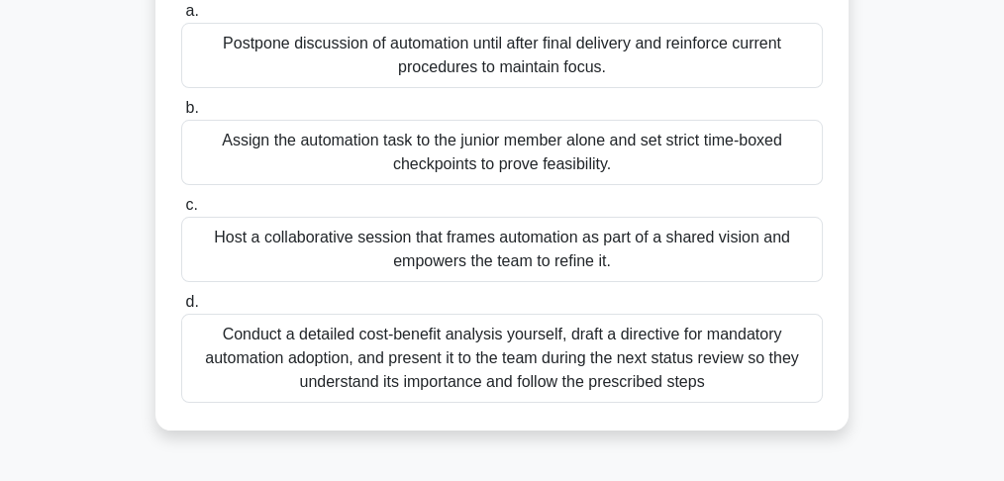
scroll to position [330, 0]
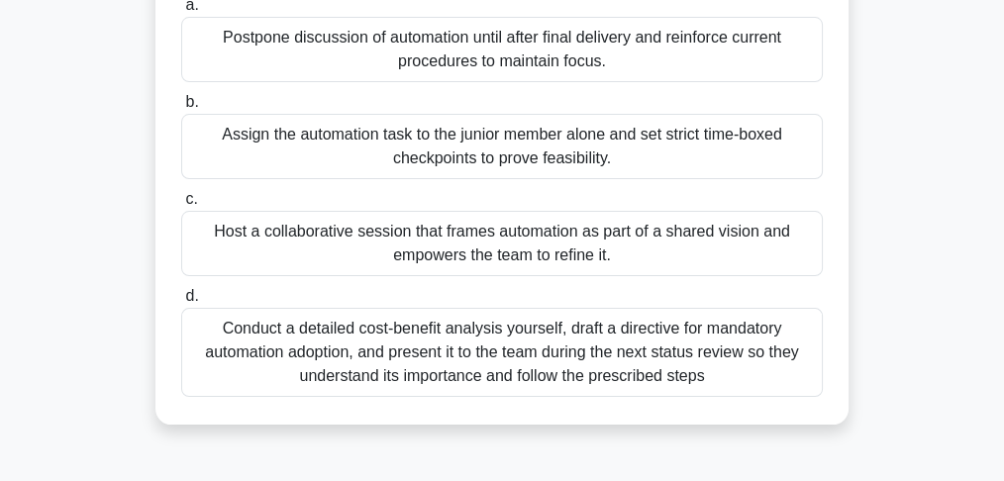
click at [654, 259] on div "Host a collaborative session that frames automation as part of a shared vision …" at bounding box center [502, 243] width 642 height 65
click at [181, 206] on input "c. Host a collaborative session that frames automation as part of a shared visi…" at bounding box center [181, 199] width 0 height 13
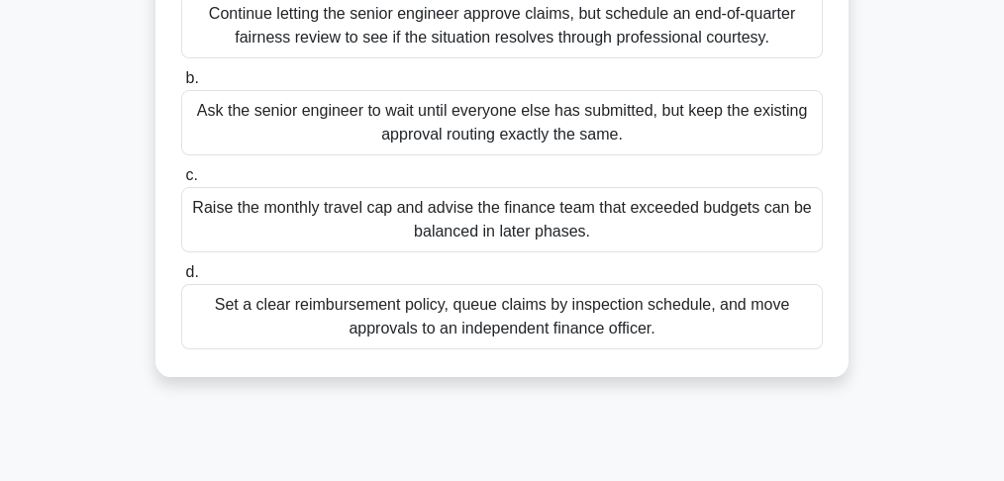
click at [588, 335] on div "Set a clear reimbursement policy, queue claims by inspection schedule, and move…" at bounding box center [502, 316] width 642 height 65
click at [181, 279] on input "d. Set a clear reimbursement policy, queue claims by inspection schedule, and m…" at bounding box center [181, 272] width 0 height 13
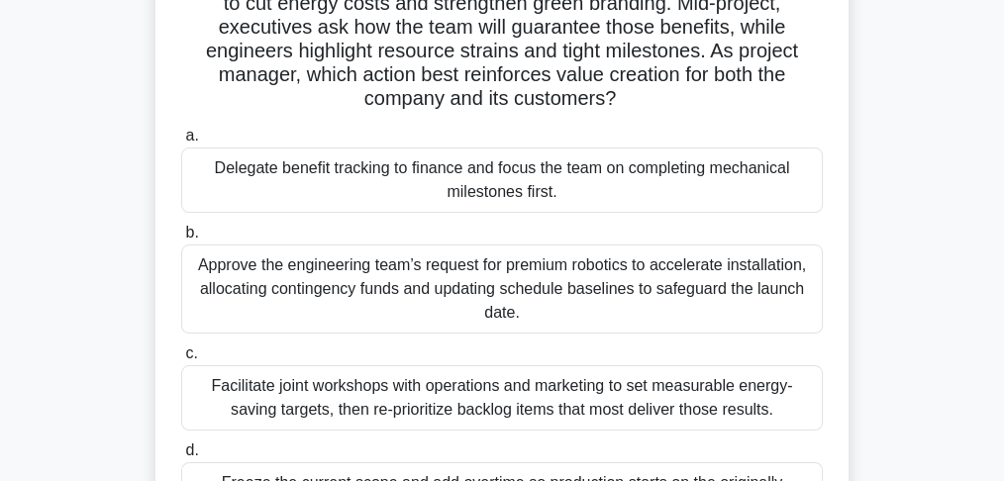
scroll to position [198, 0]
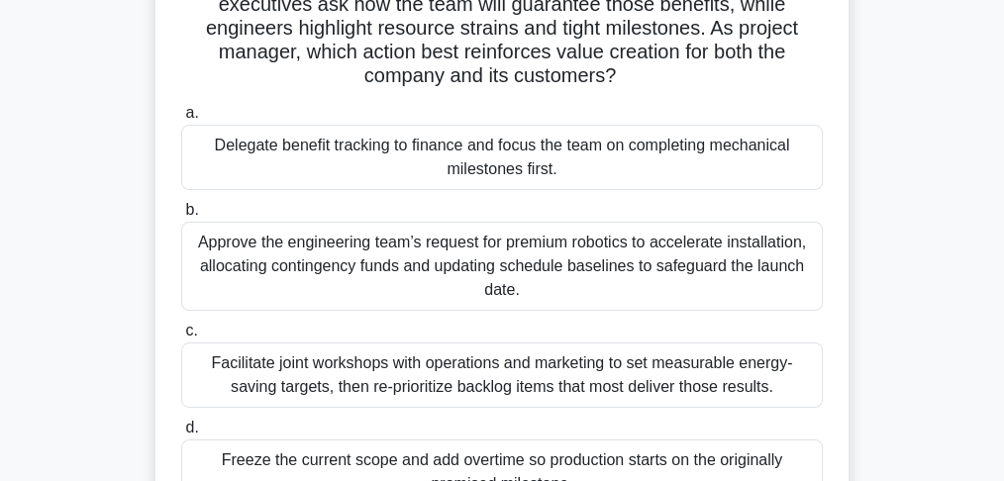
click at [620, 395] on div "Facilitate joint workshops with operations and marketing to set measurable ener…" at bounding box center [502, 375] width 642 height 65
click at [181, 338] on input "c. Facilitate joint workshops with operations and marketing to set measurable e…" at bounding box center [181, 331] width 0 height 13
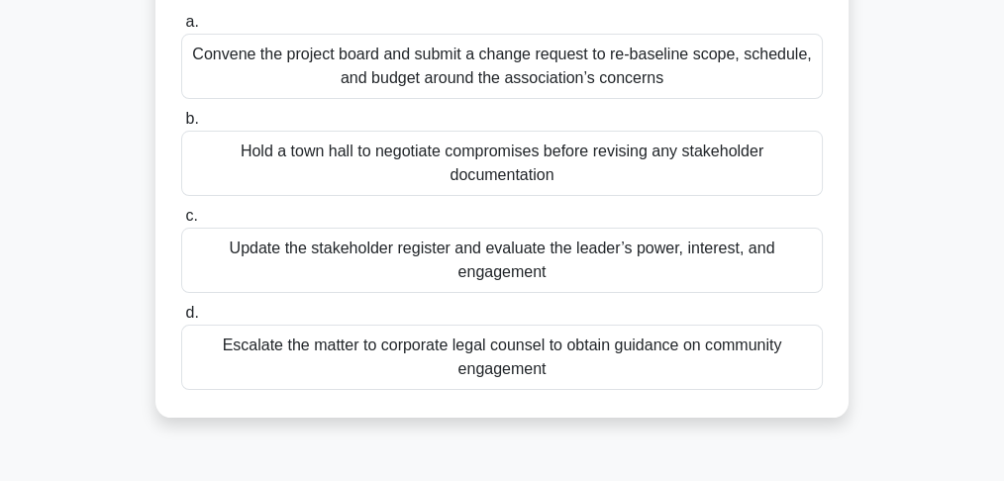
scroll to position [330, 0]
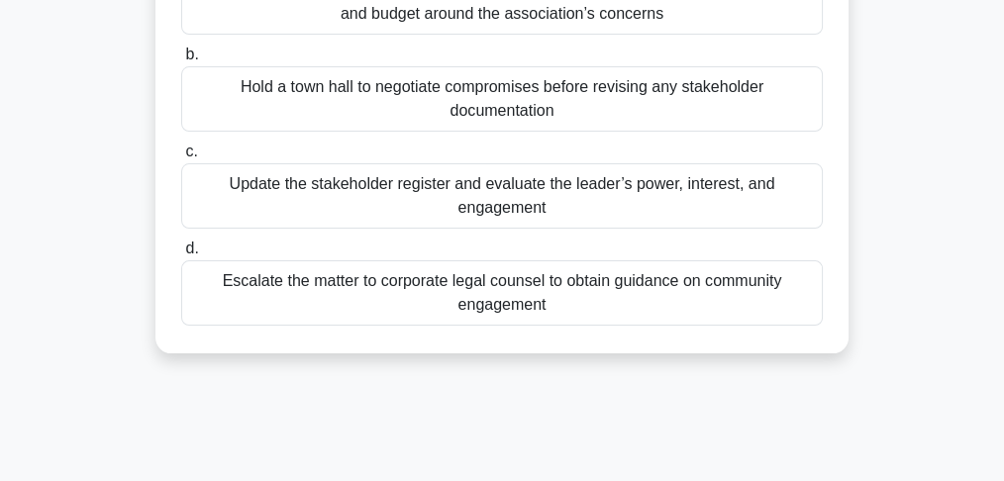
click at [801, 226] on div "Update the stakeholder register and evaluate the leader’s power, interest, and …" at bounding box center [502, 195] width 642 height 65
click at [181, 158] on input "c. Update the stakeholder register and evaluate the leader’s power, interest, a…" at bounding box center [181, 152] width 0 height 13
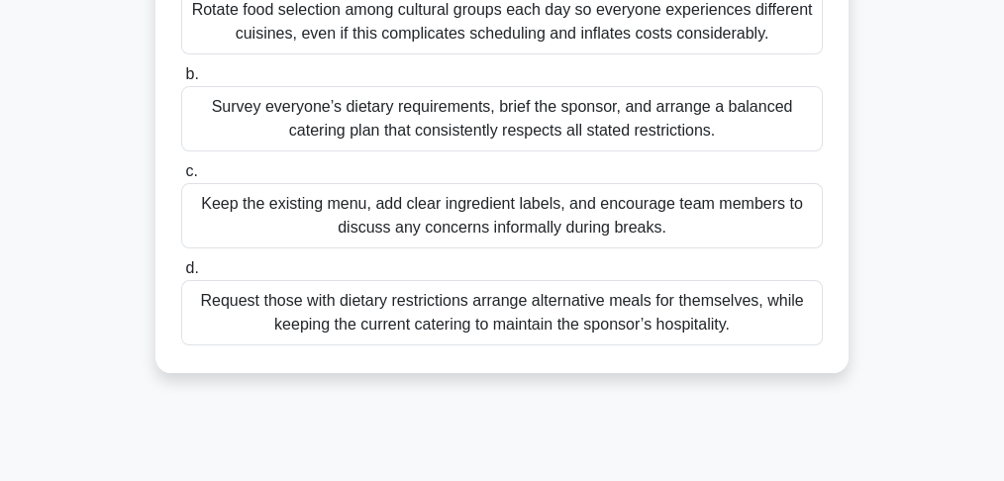
scroll to position [396, 0]
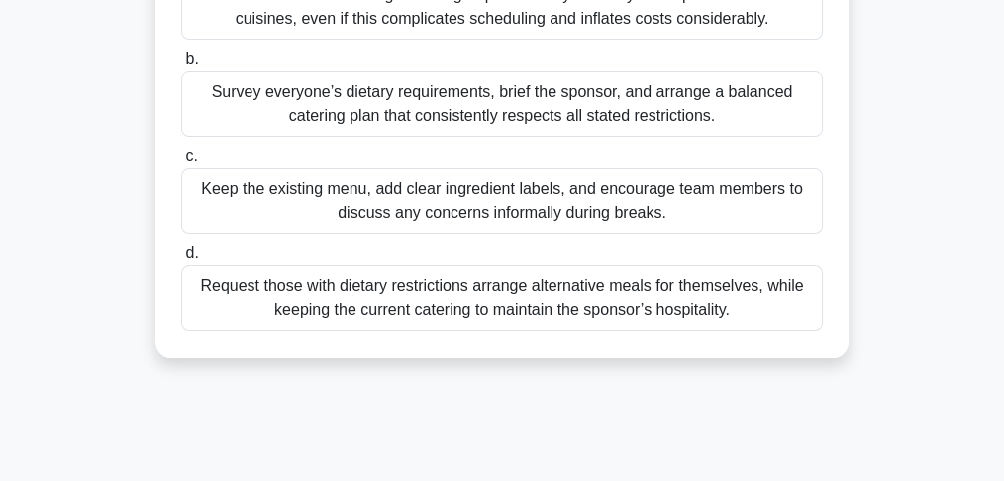
click at [419, 111] on div "Survey everyone’s dietary requirements, brief the sponsor, and arrange a balanc…" at bounding box center [502, 103] width 642 height 65
click at [181, 66] on input "b. Survey everyone’s dietary requirements, brief the sponsor, and arrange a bal…" at bounding box center [181, 59] width 0 height 13
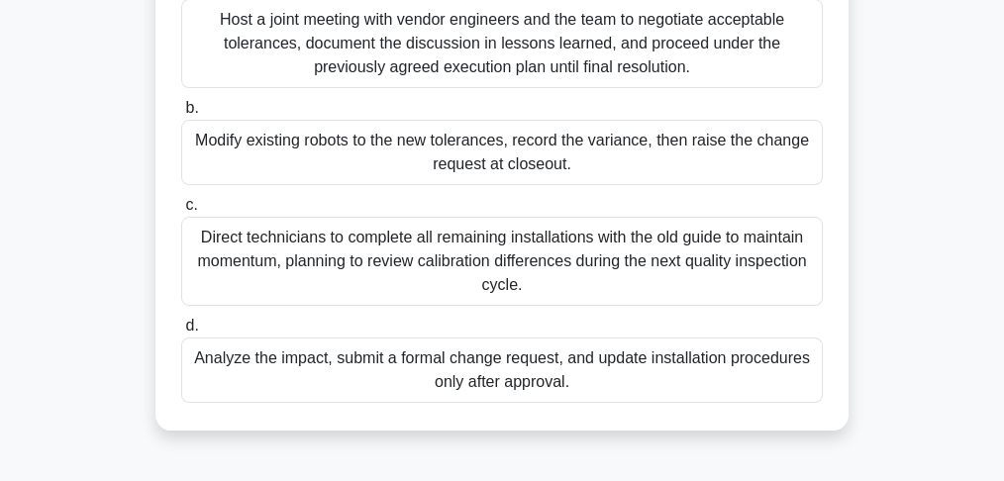
scroll to position [330, 0]
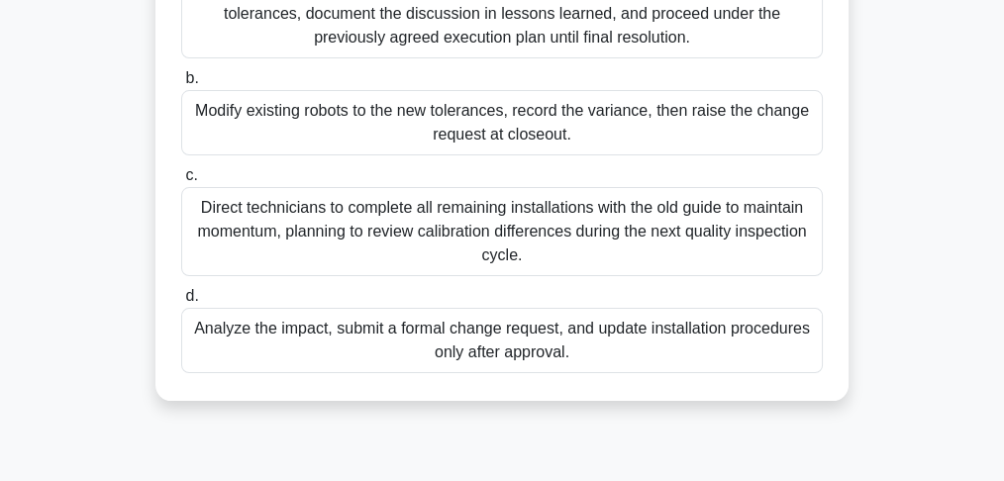
click at [422, 355] on div "Analyze the impact, submit a formal change request, and update installation pro…" at bounding box center [502, 340] width 642 height 65
click at [181, 303] on input "d. Analyze the impact, submit a formal change request, and update installation …" at bounding box center [181, 296] width 0 height 13
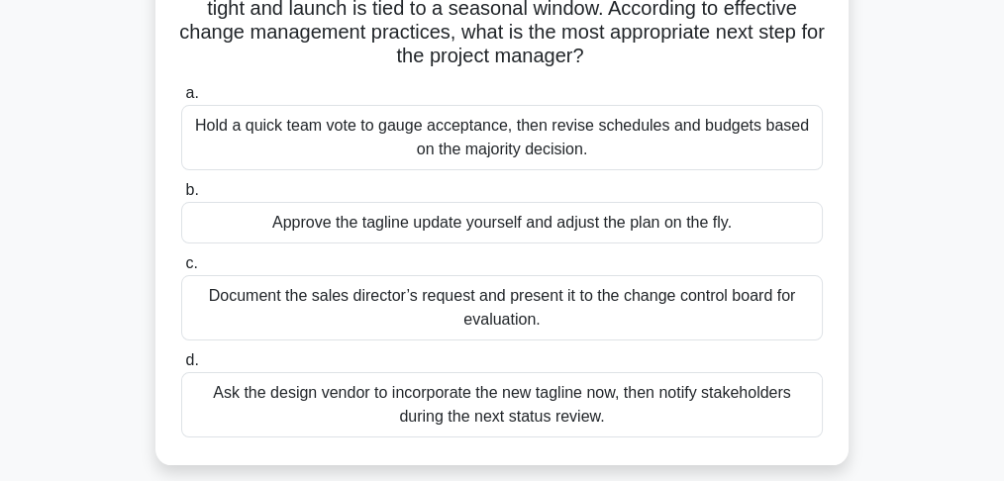
scroll to position [263, 0]
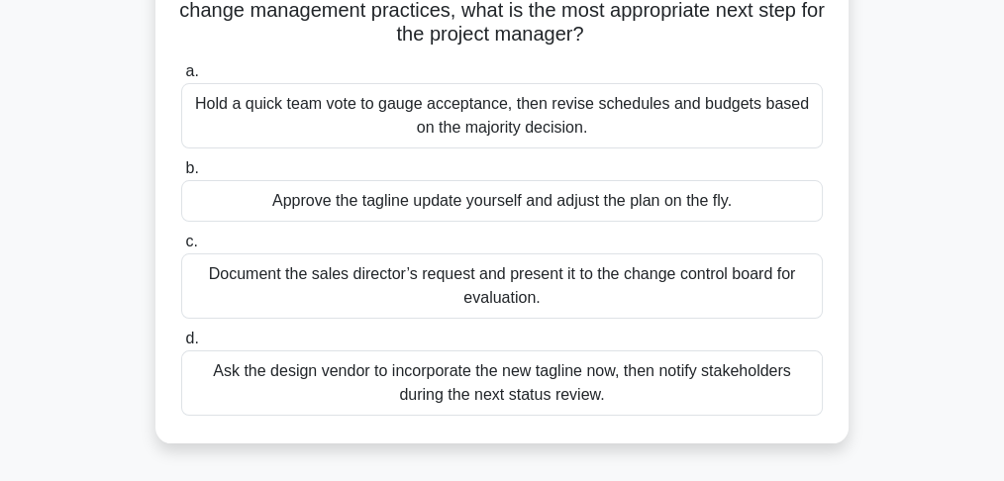
click at [463, 292] on div "Document the sales director’s request and present it to the change control boar…" at bounding box center [502, 286] width 642 height 65
click at [181, 249] on input "c. Document the sales director’s request and present it to the change control b…" at bounding box center [181, 242] width 0 height 13
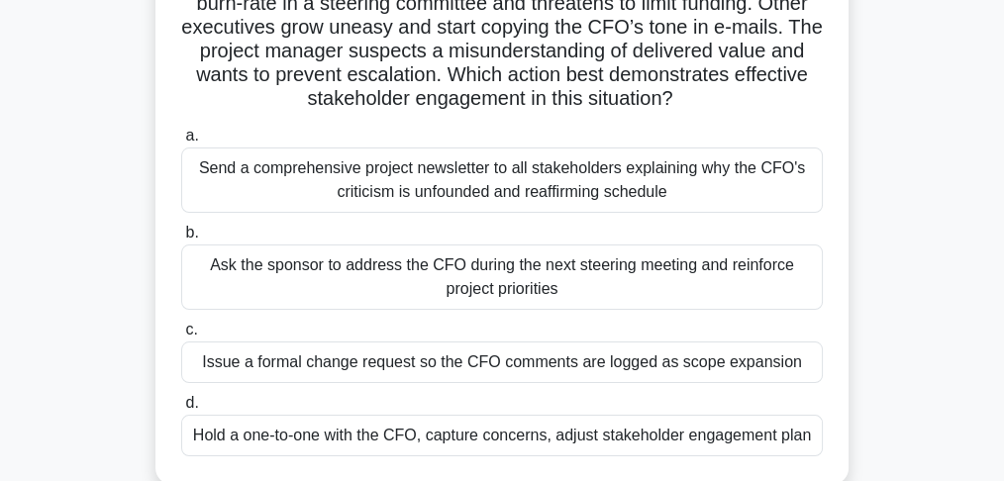
scroll to position [198, 0]
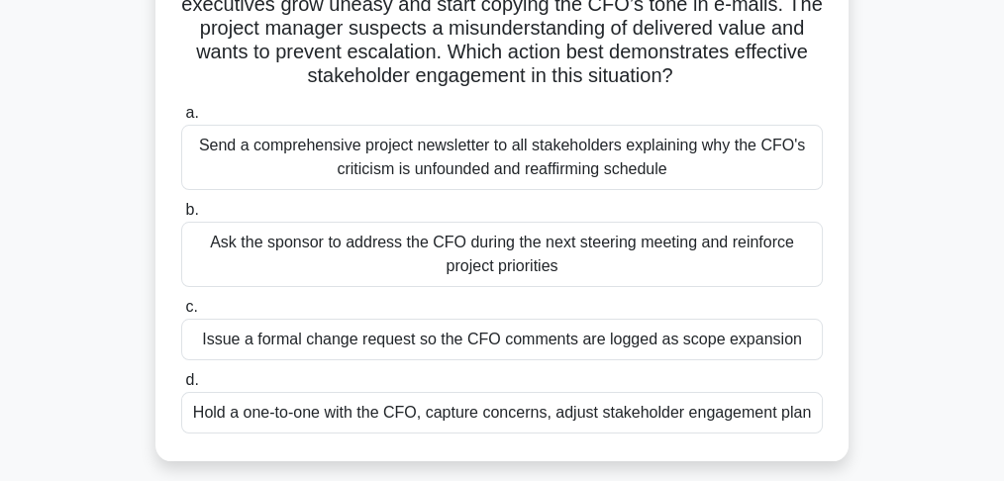
click at [509, 176] on div "Send a comprehensive project newsletter to all stakeholders explaining why the …" at bounding box center [502, 157] width 642 height 65
click at [181, 120] on input "a. Send a comprehensive project newsletter to all stakeholders explaining why t…" at bounding box center [181, 113] width 0 height 13
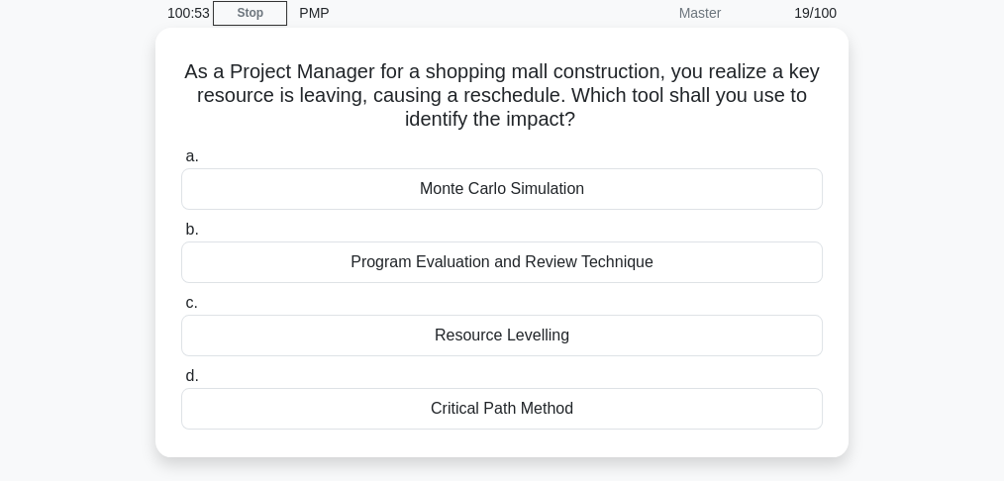
scroll to position [132, 0]
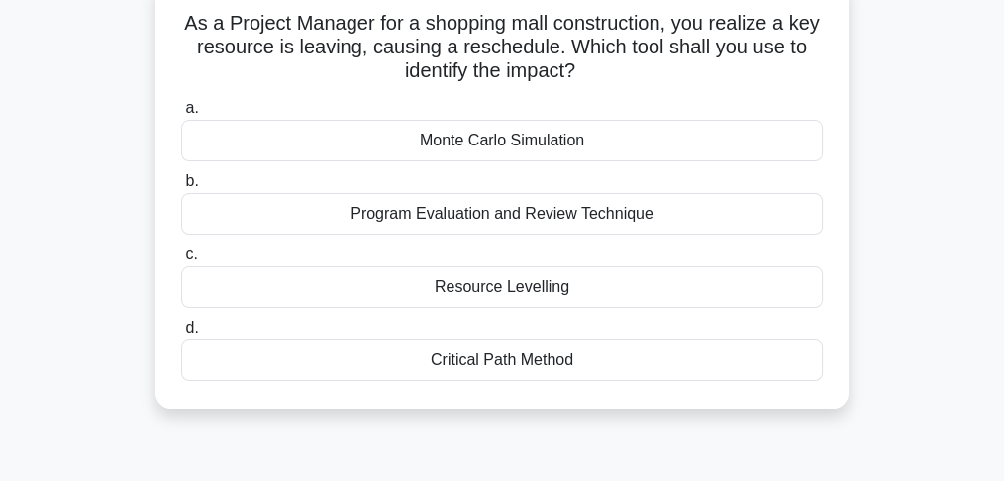
click at [472, 221] on div "Program Evaluation and Review Technique" at bounding box center [502, 214] width 642 height 42
click at [181, 188] on input "b. Program Evaluation and Review Technique" at bounding box center [181, 181] width 0 height 13
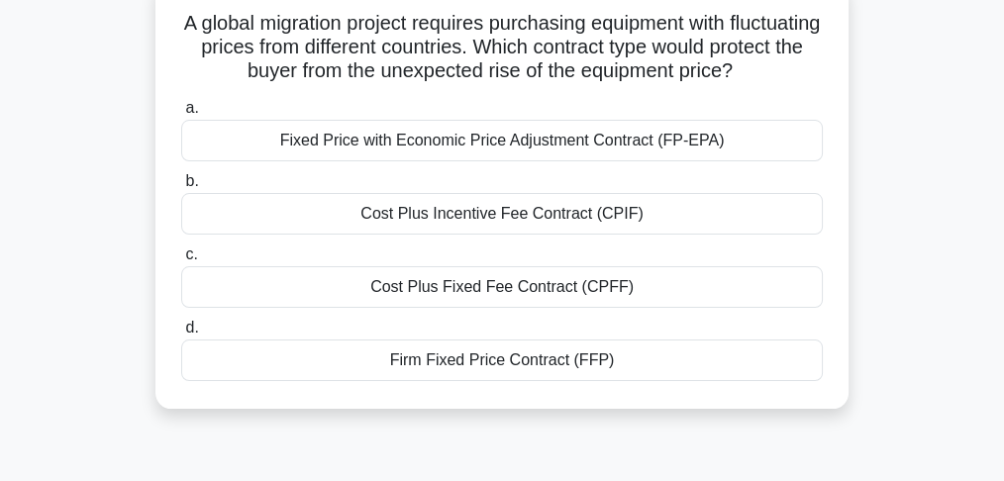
click at [411, 362] on div "Firm Fixed Price Contract (FFP)" at bounding box center [502, 361] width 642 height 42
click at [181, 335] on input "d. Firm Fixed Price Contract (FFP)" at bounding box center [181, 328] width 0 height 13
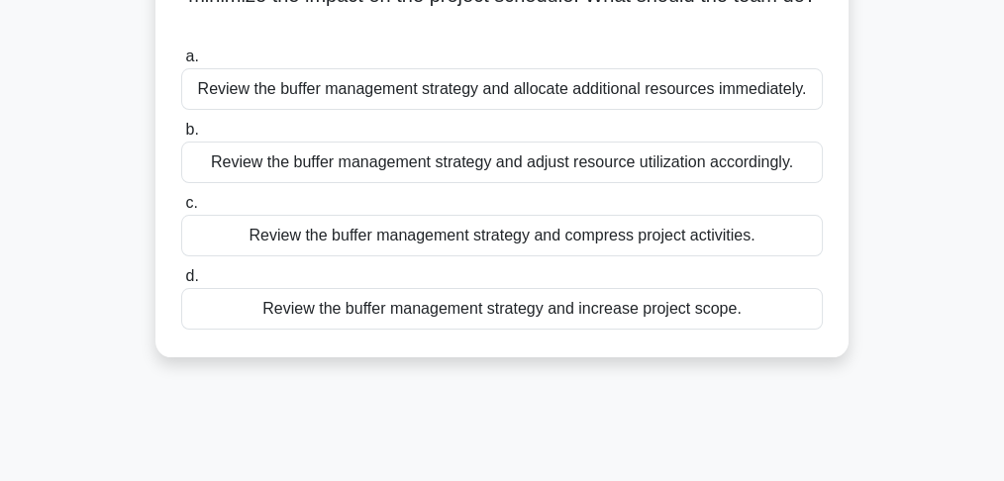
scroll to position [263, 0]
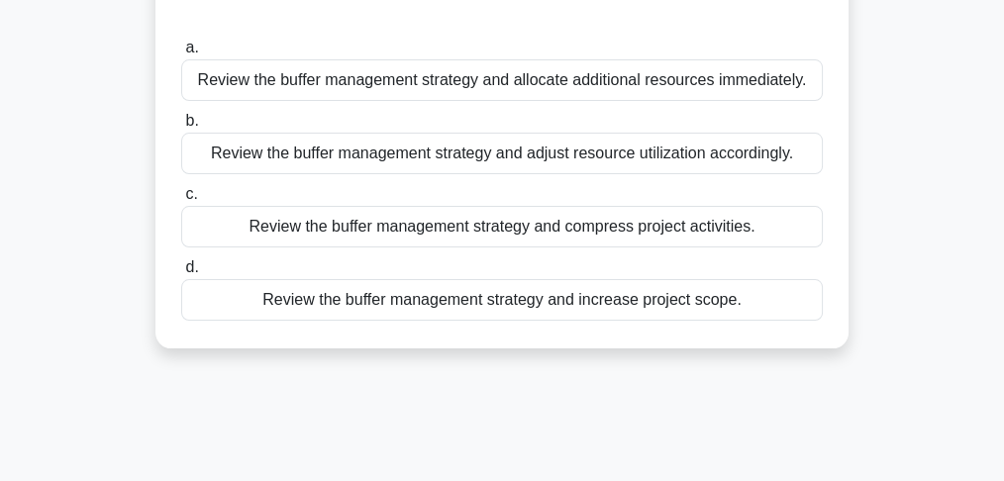
click at [651, 141] on div "Review the buffer management strategy and adjust resource utilization according…" at bounding box center [502, 154] width 642 height 42
click at [181, 128] on input "b. Review the buffer management strategy and adjust resource utilization accord…" at bounding box center [181, 121] width 0 height 13
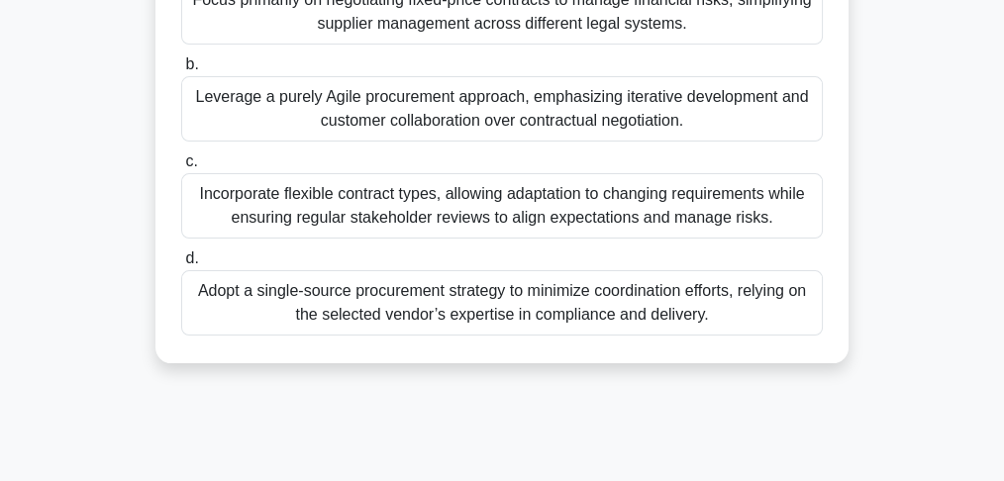
scroll to position [588, 0]
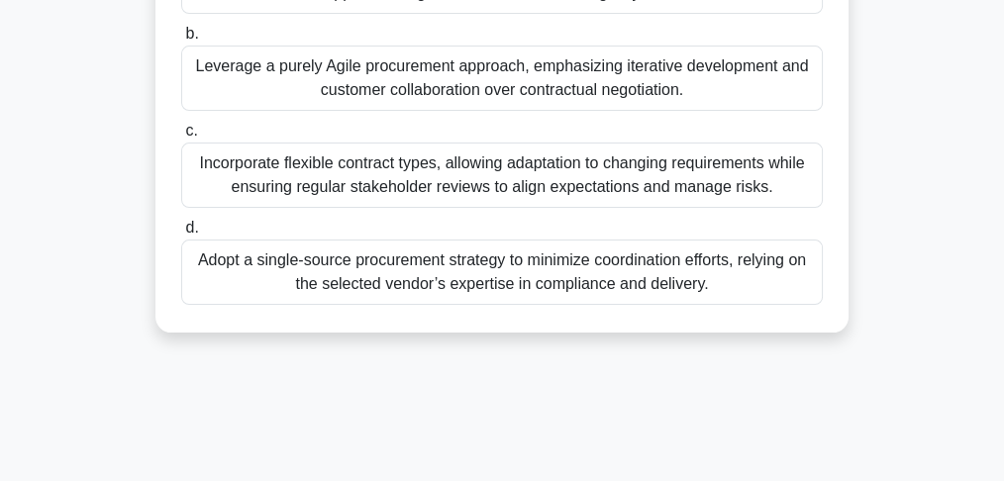
click at [671, 190] on div "Incorporate flexible contract types, allowing adaptation to changing requiremen…" at bounding box center [502, 175] width 642 height 65
click at [181, 138] on input "c. Incorporate flexible contract types, allowing adaptation to changing require…" at bounding box center [181, 131] width 0 height 13
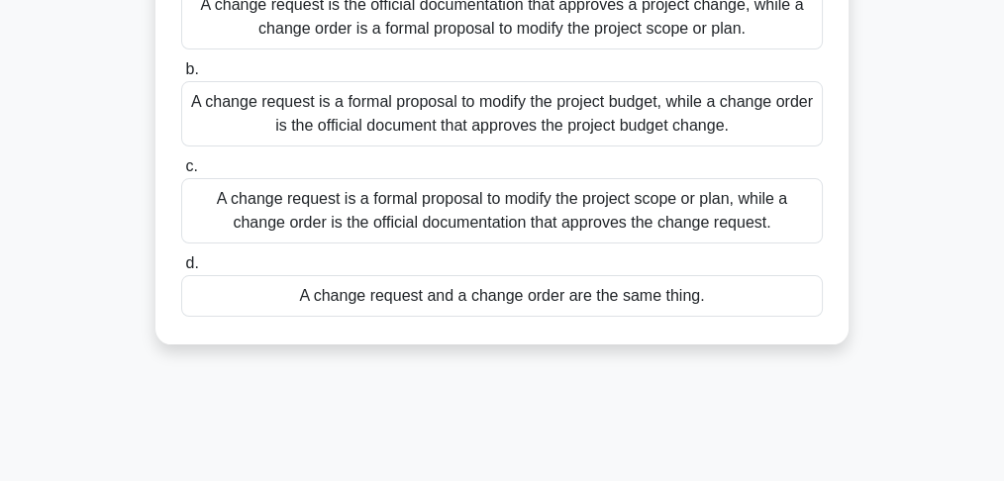
scroll to position [263, 0]
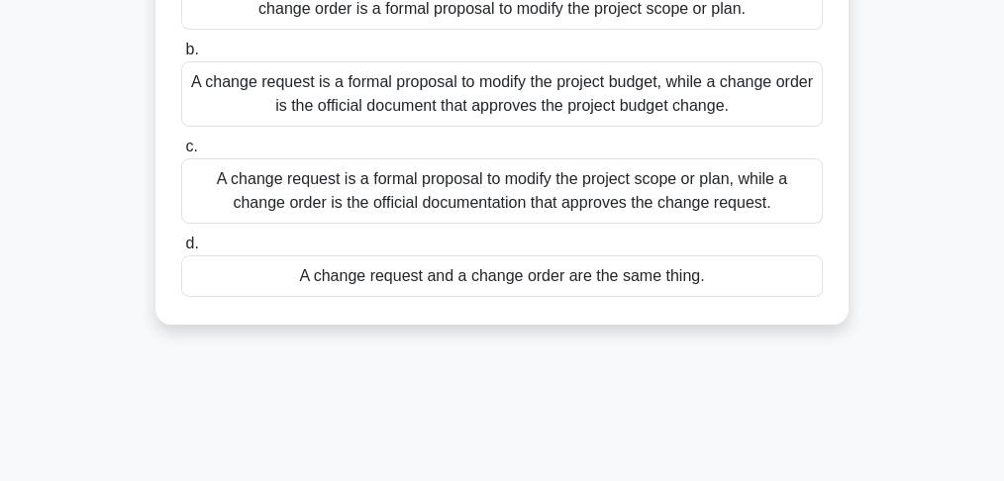
click at [571, 198] on div "A change request is a formal proposal to modify the project scope or plan, whil…" at bounding box center [502, 190] width 642 height 65
click at [181, 154] on input "c. A change request is a formal proposal to modify the project scope or plan, w…" at bounding box center [181, 147] width 0 height 13
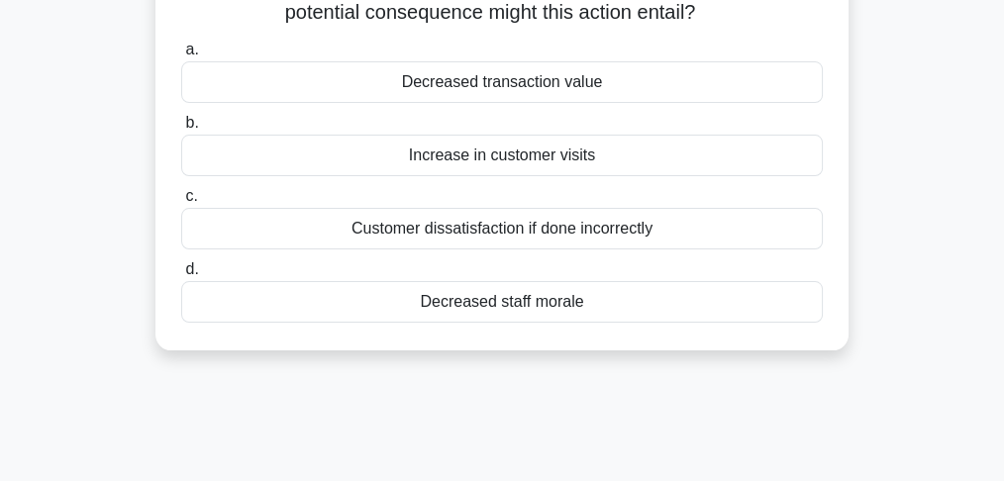
scroll to position [198, 0]
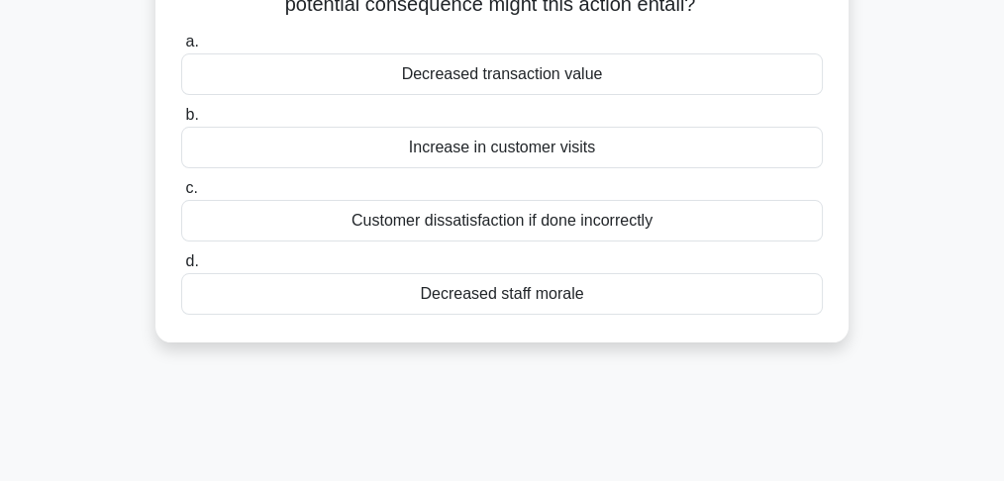
click at [592, 226] on div "Customer dissatisfaction if done incorrectly" at bounding box center [502, 221] width 642 height 42
click at [181, 195] on input "c. Customer dissatisfaction if done incorrectly" at bounding box center [181, 188] width 0 height 13
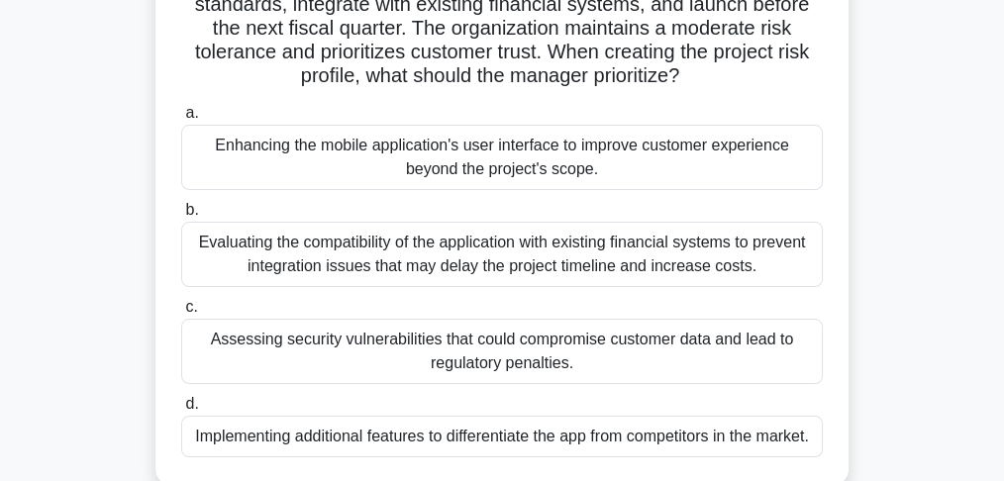
click at [435, 345] on div "Assessing security vulnerabilities that could compromise customer data and lead…" at bounding box center [502, 351] width 642 height 65
click at [181, 314] on input "c. Assessing security vulnerabilities that could compromise customer data and l…" at bounding box center [181, 307] width 0 height 13
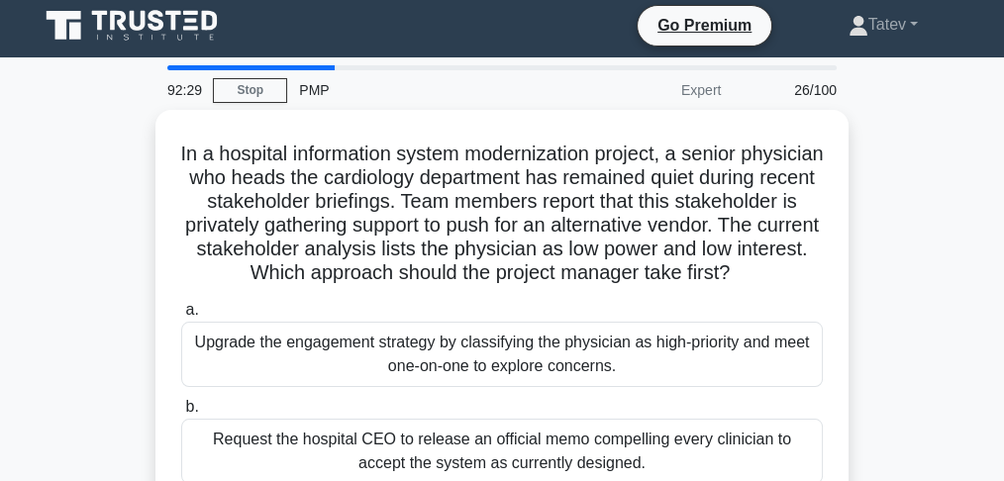
scroll to position [0, 0]
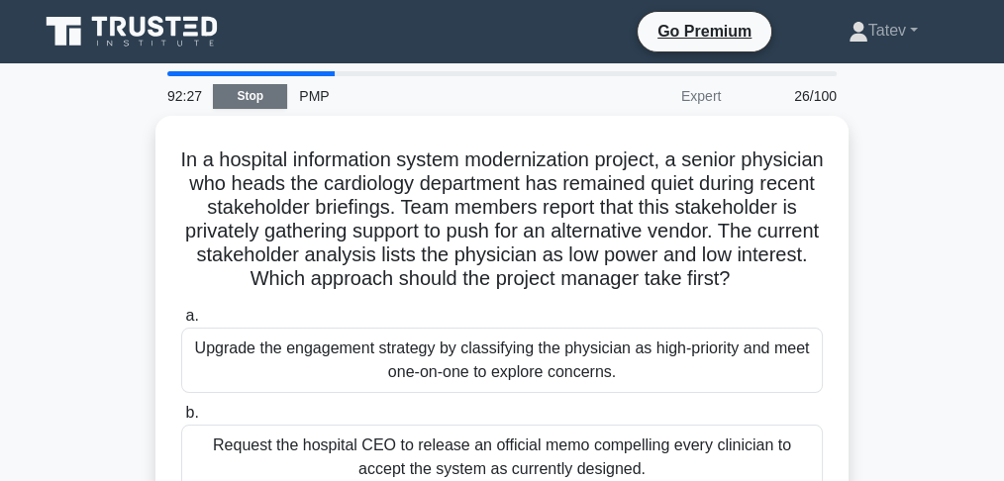
click at [267, 93] on link "Stop" at bounding box center [250, 96] width 74 height 25
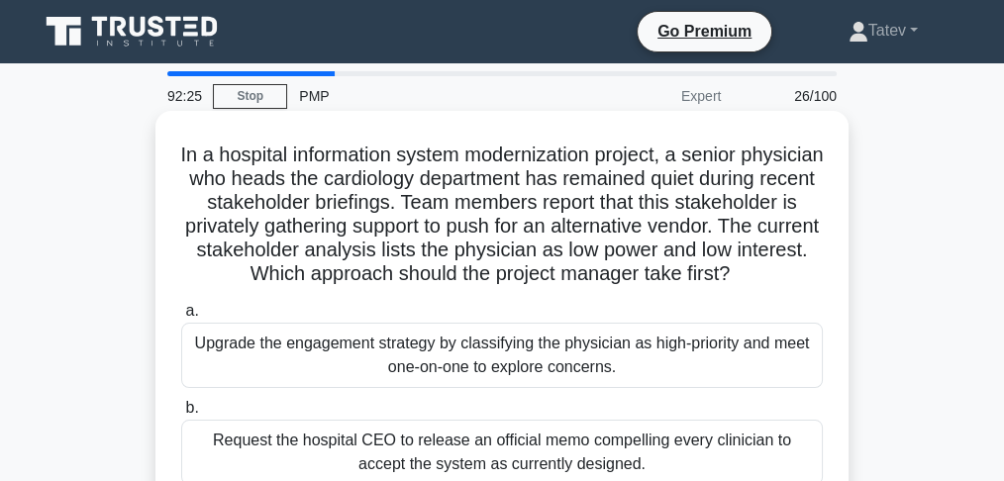
scroll to position [43, 0]
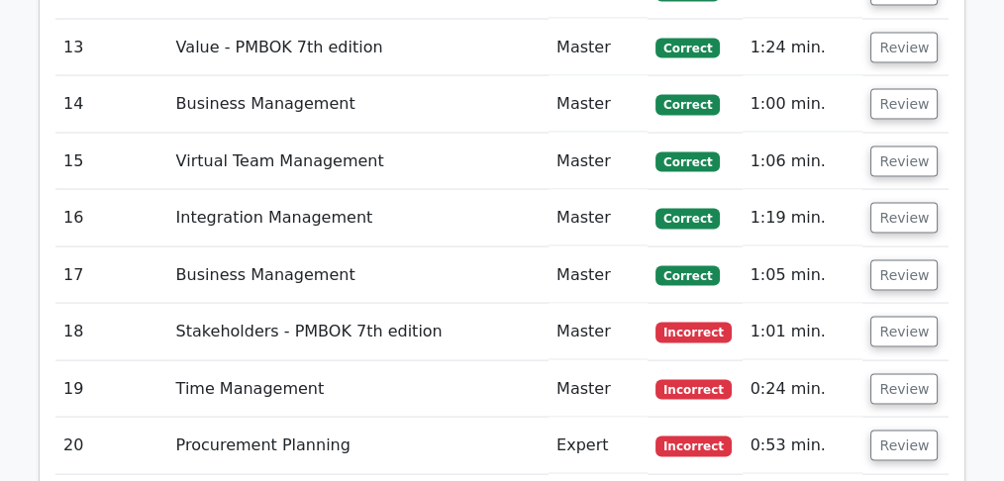
scroll to position [4093, 0]
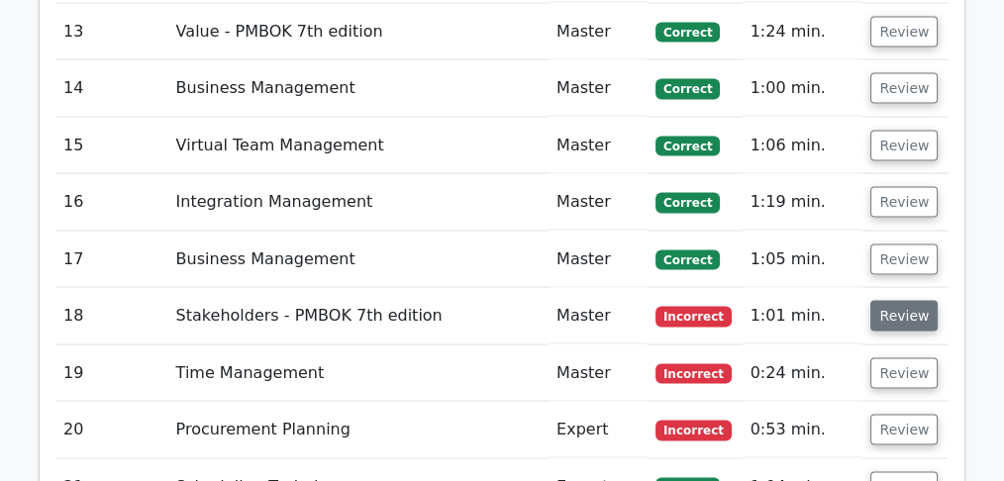
click at [885, 301] on button "Review" at bounding box center [904, 316] width 67 height 31
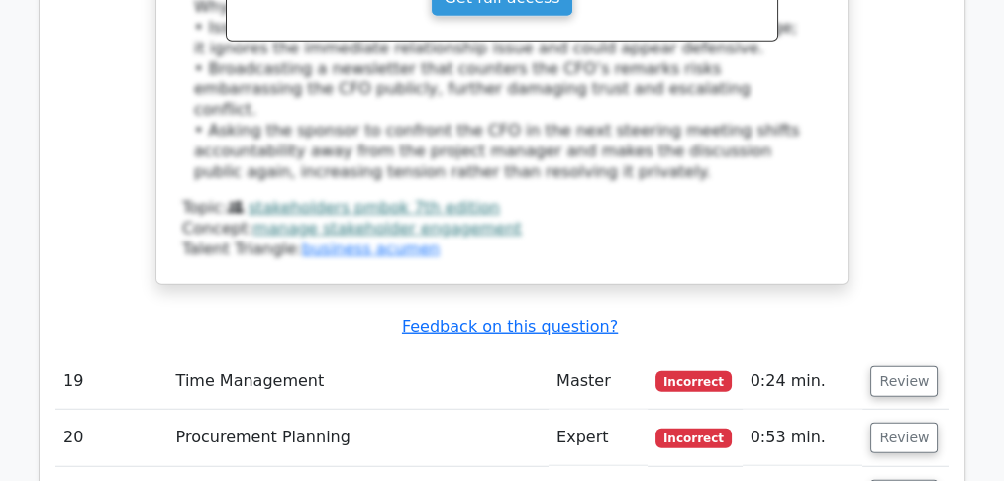
scroll to position [5216, 0]
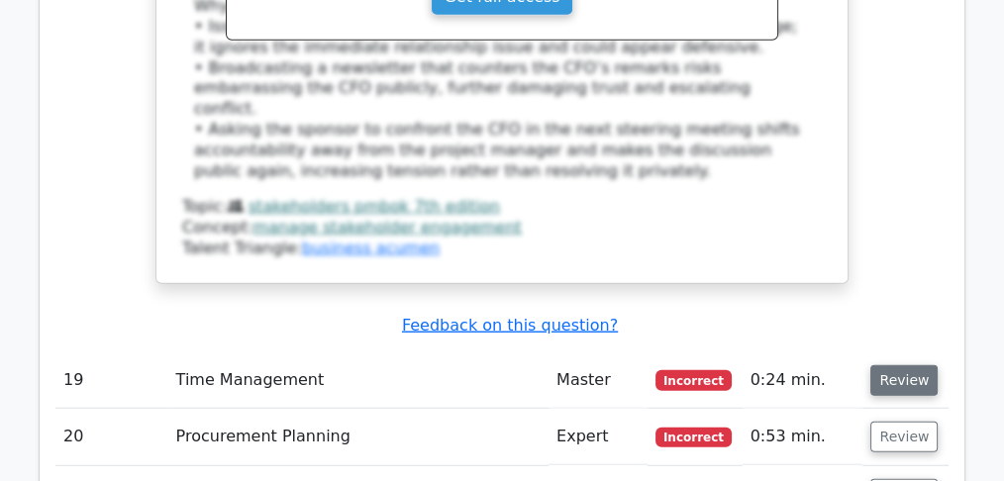
click at [885, 365] on button "Review" at bounding box center [904, 380] width 67 height 31
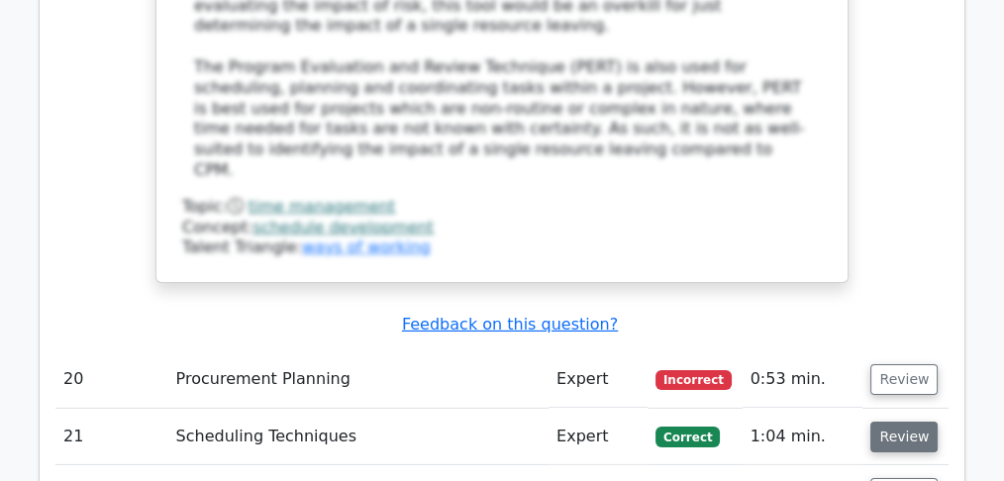
scroll to position [6470, 0]
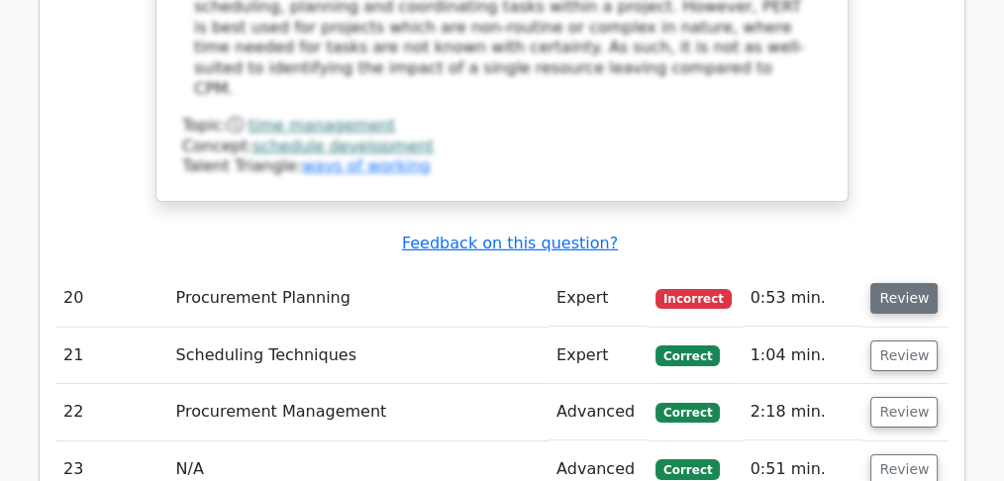
click at [901, 283] on button "Review" at bounding box center [904, 298] width 67 height 31
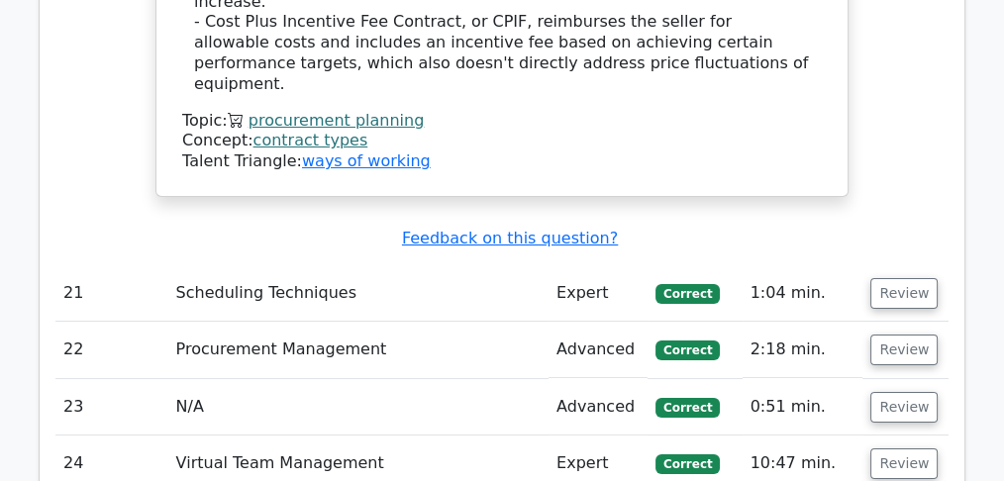
scroll to position [7659, 0]
